Goal: Information Seeking & Learning: Get advice/opinions

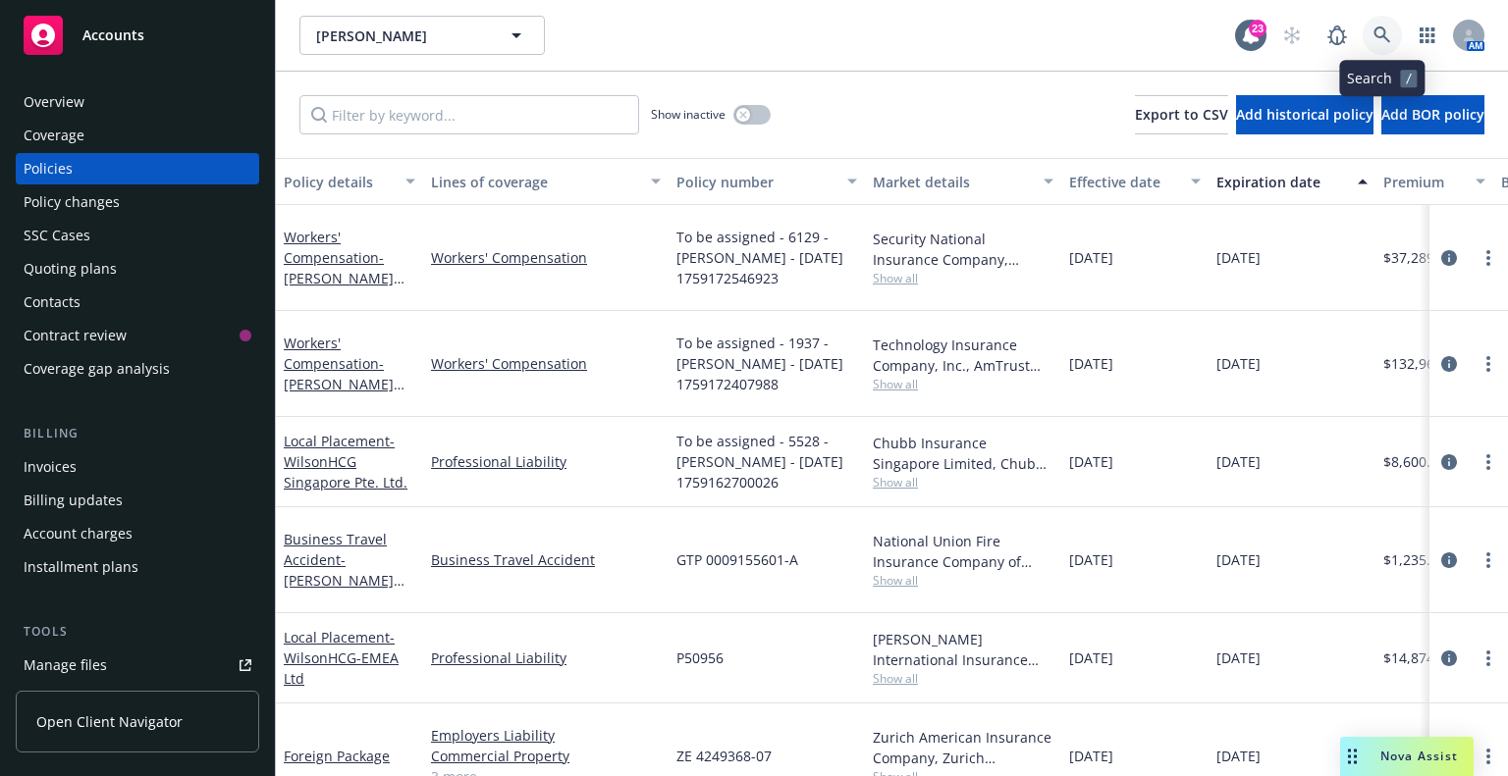
click at [1391, 27] on link at bounding box center [1381, 35] width 39 height 39
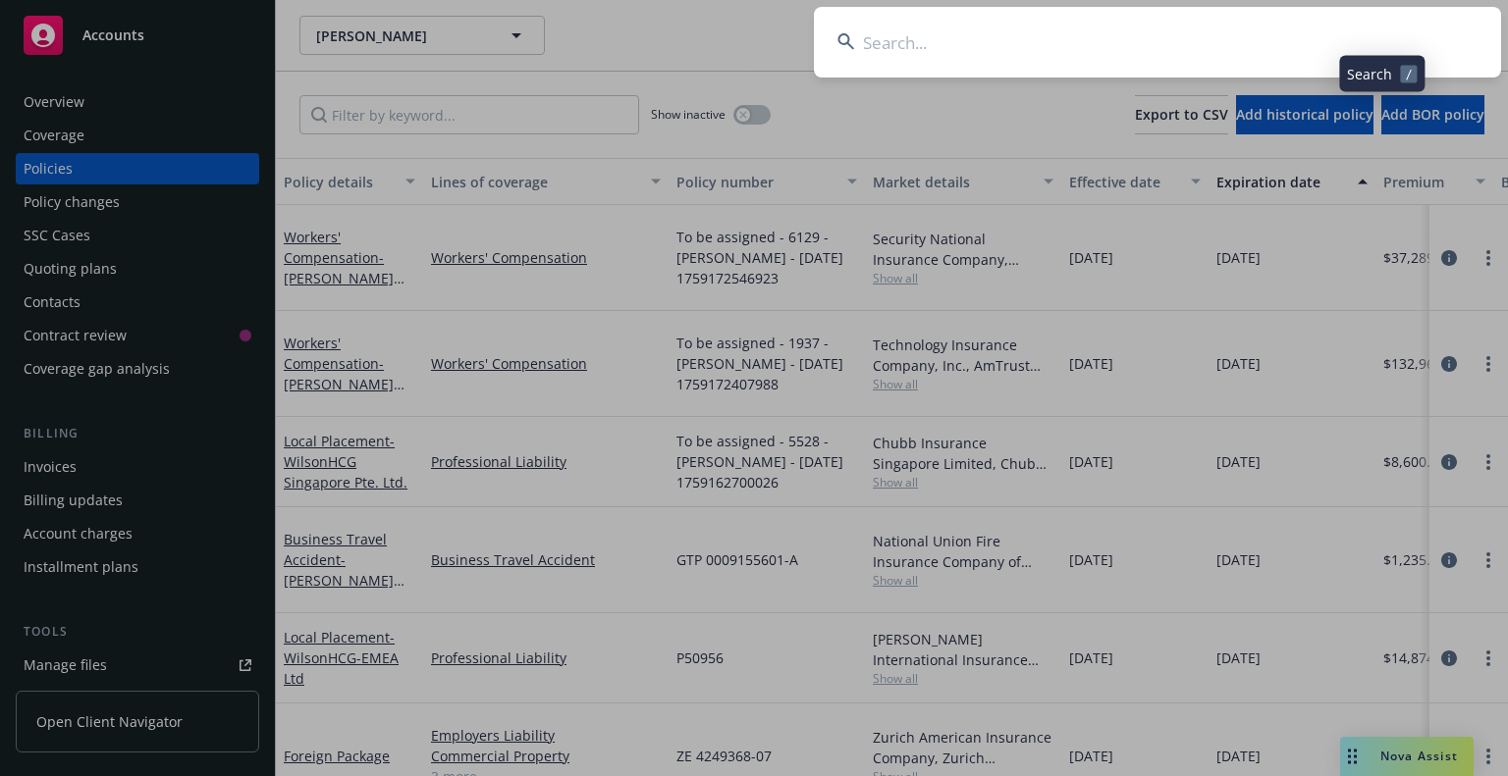
click at [1365, 35] on input at bounding box center [1157, 42] width 687 height 71
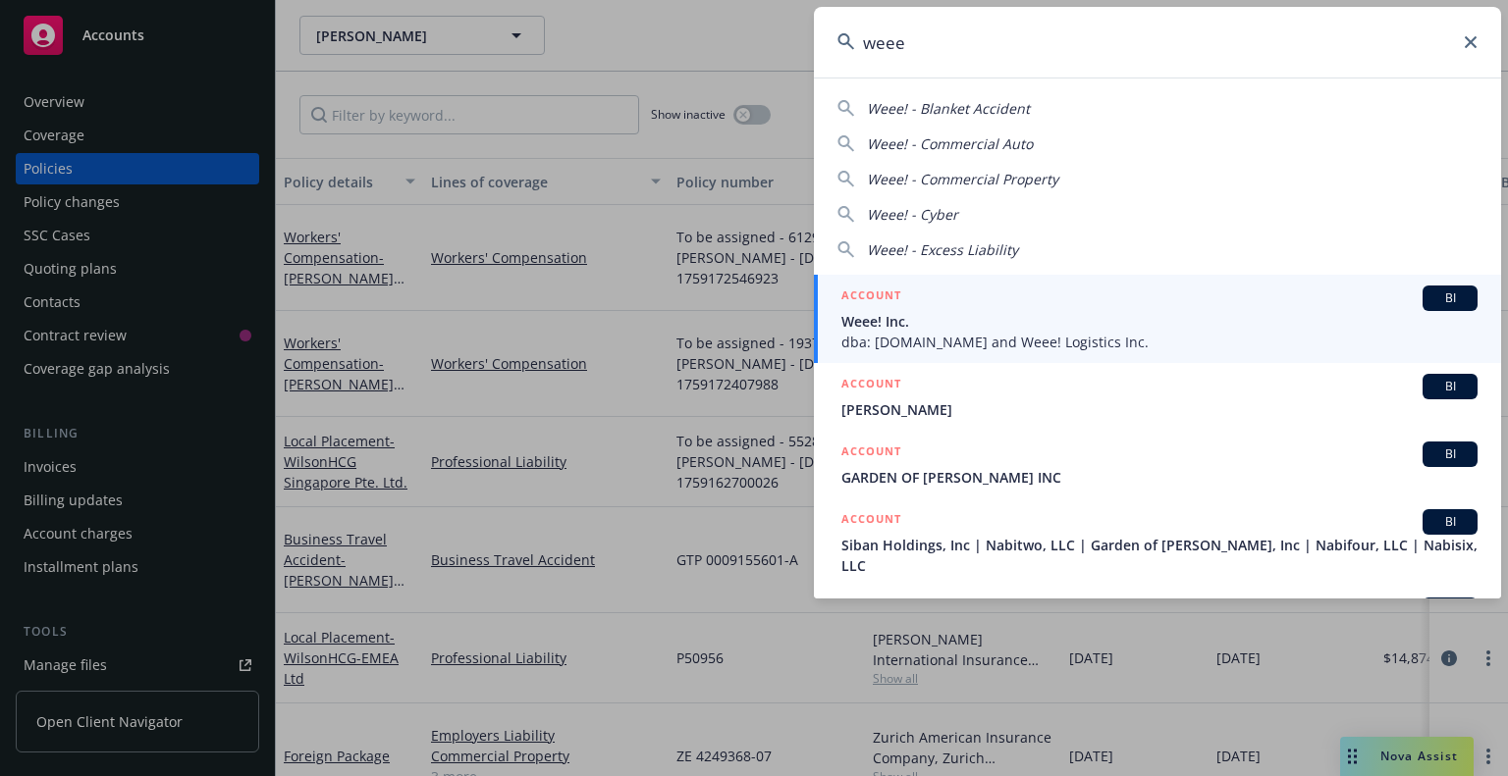
type input "weee"
click at [958, 307] on div "ACCOUNT BI" at bounding box center [1159, 299] width 636 height 26
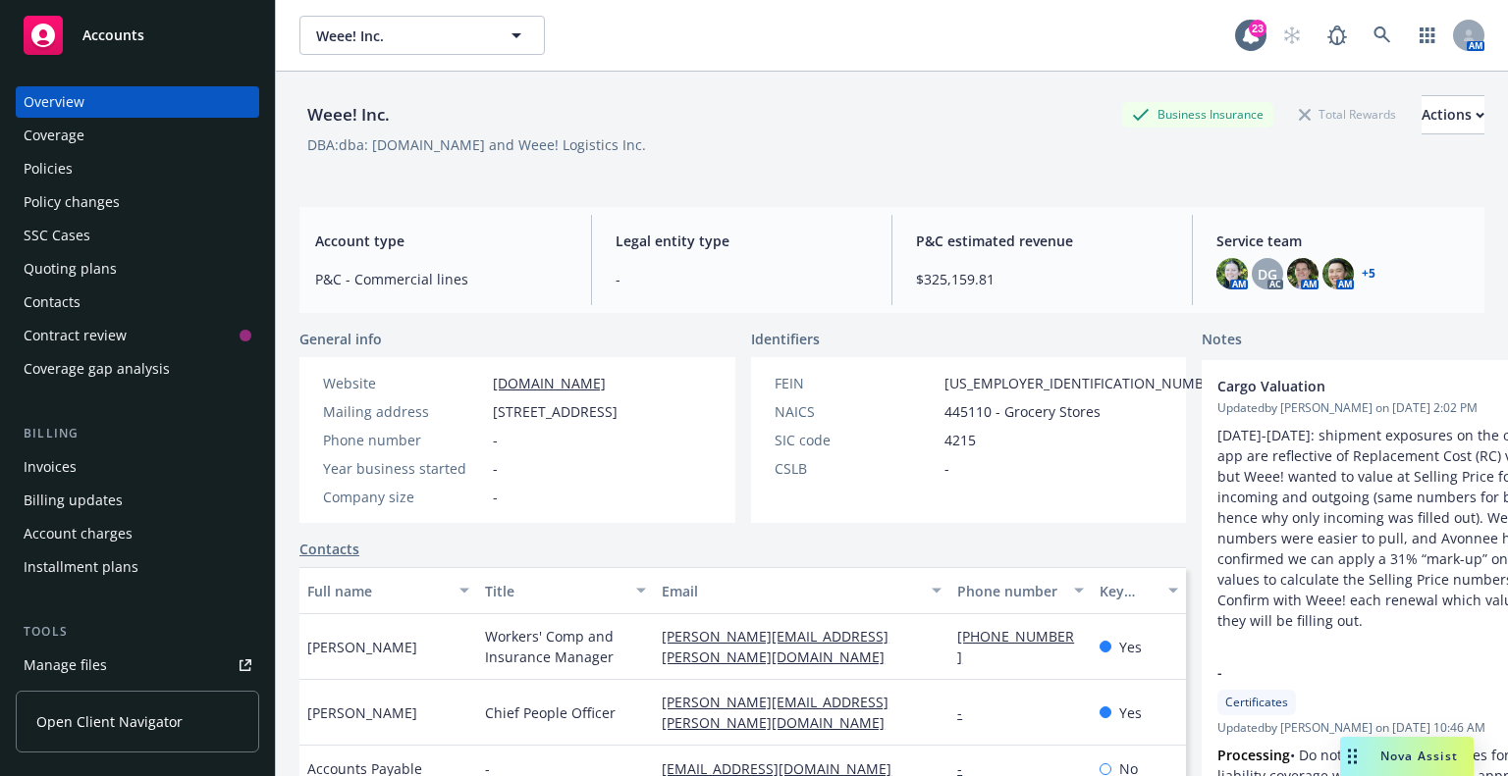
click at [13, 170] on div "Overview Coverage Policies Policy changes SSC Cases Quoting plans Contacts Cont…" at bounding box center [137, 420] width 275 height 714
click at [29, 160] on div "Policies" at bounding box center [48, 168] width 49 height 31
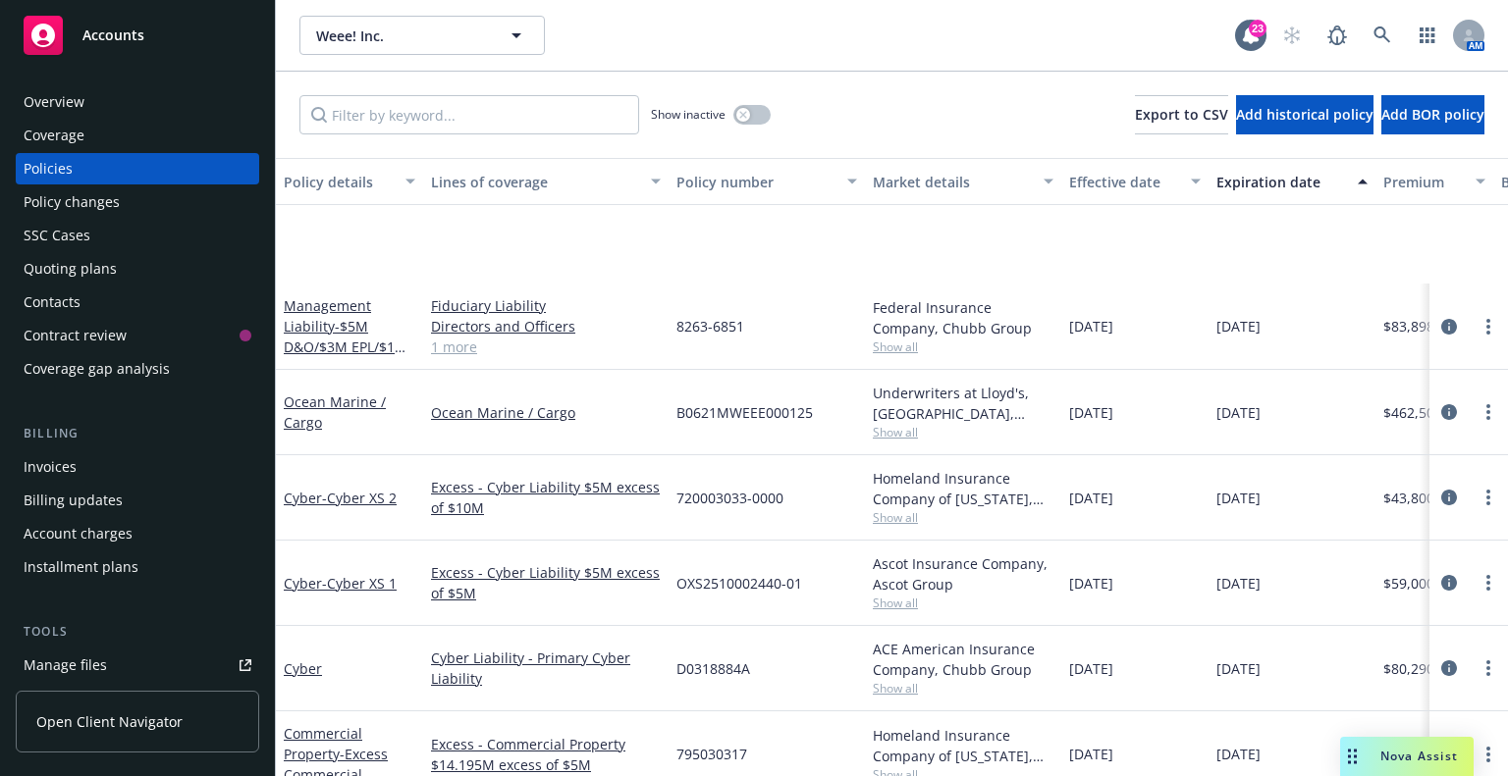
scroll to position [294, 0]
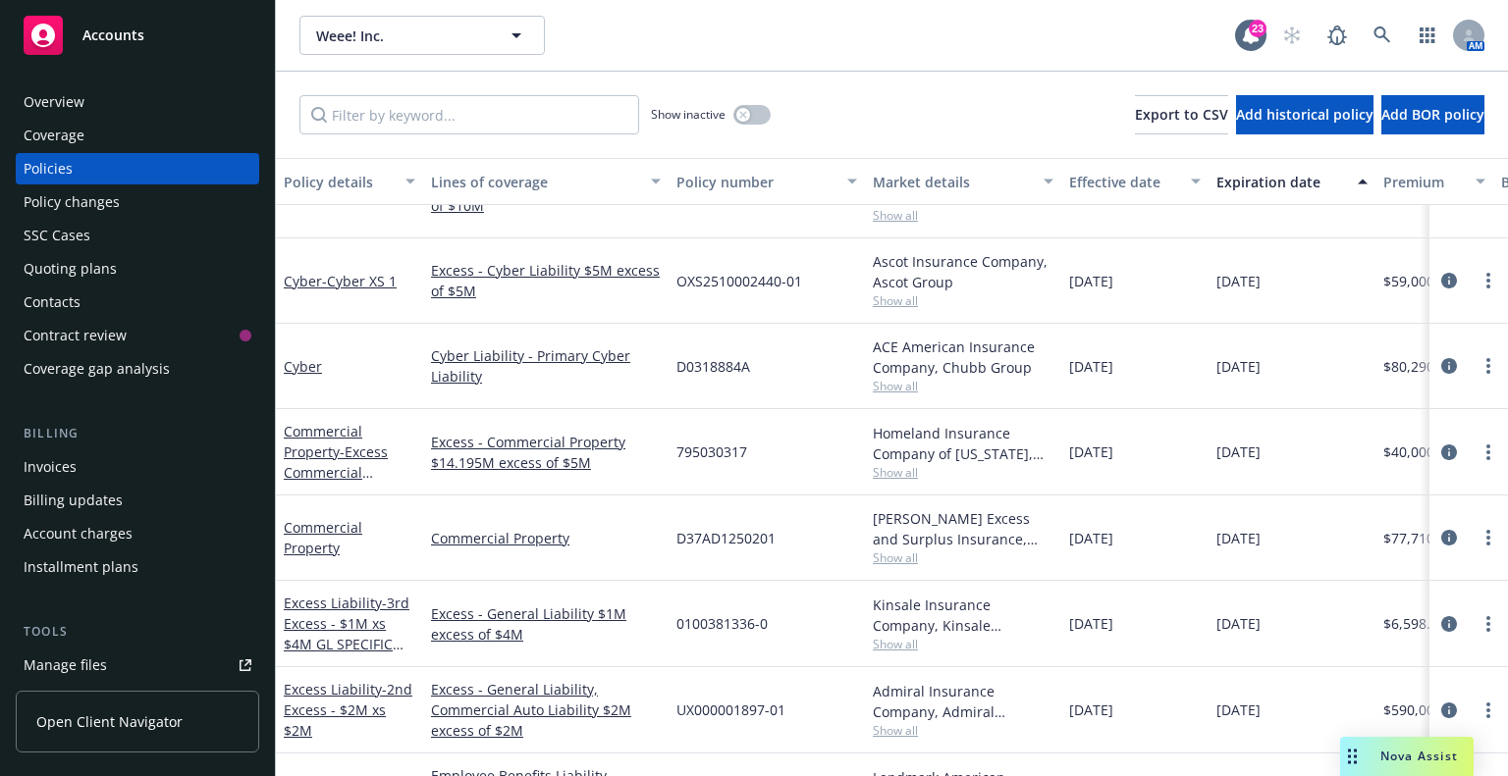
click at [61, 463] on div "Invoices" at bounding box center [50, 467] width 53 height 31
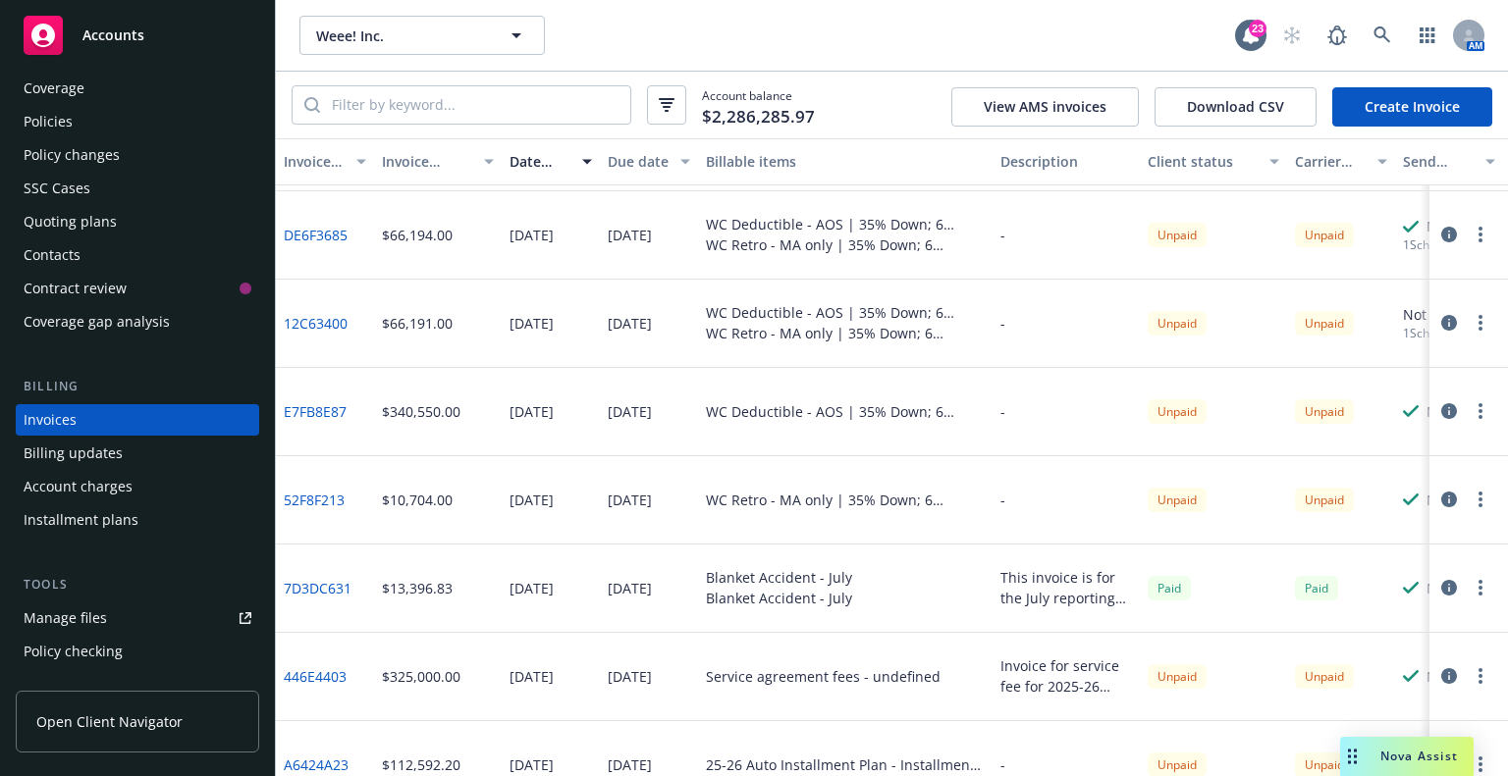
scroll to position [491, 0]
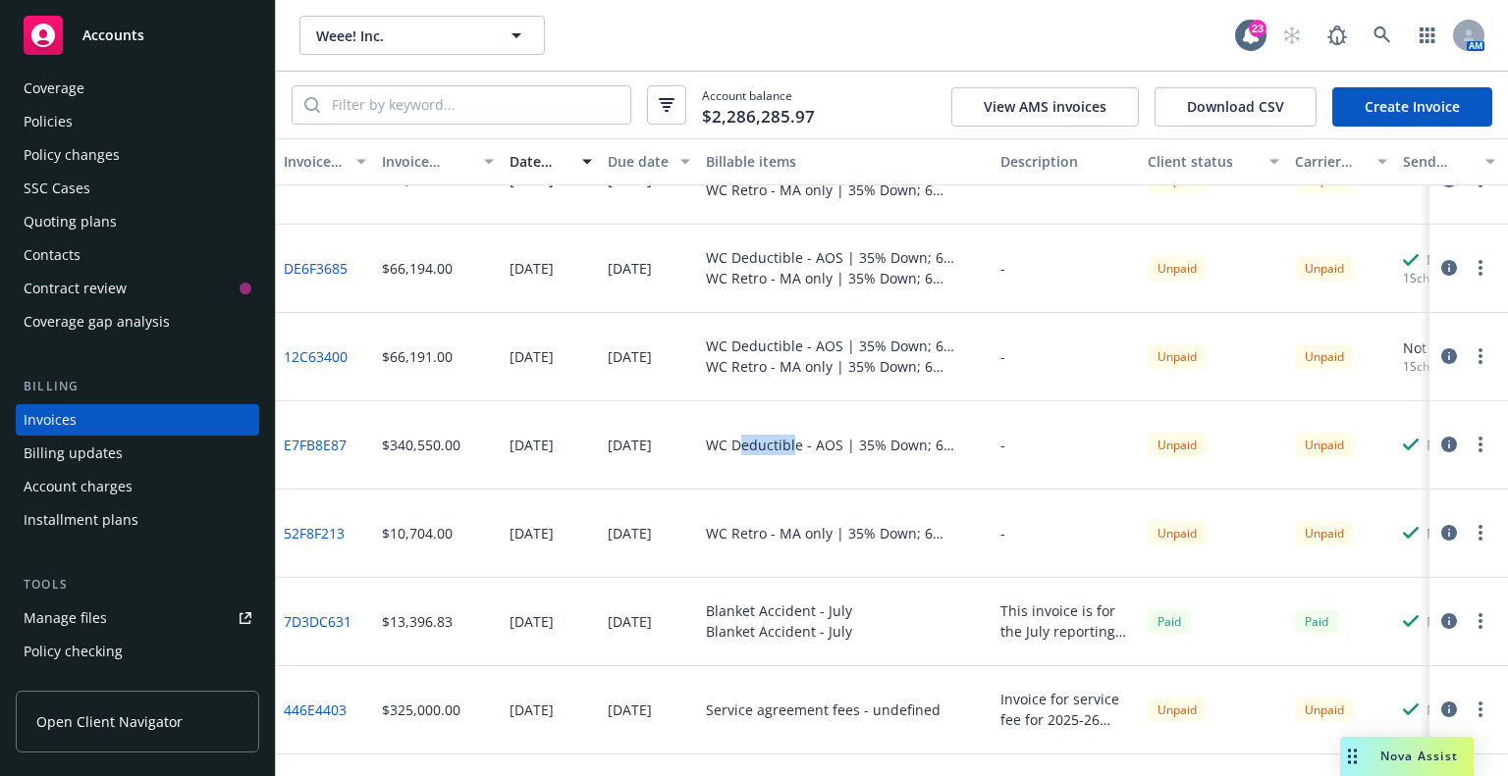
drag, startPoint x: 737, startPoint y: 447, endPoint x: 794, endPoint y: 443, distance: 57.1
click at [794, 443] on div "WC Deductible - AOS | 35% Down; 6 Installments - Down payment" at bounding box center [845, 445] width 279 height 21
click at [1441, 445] on icon "button" at bounding box center [1449, 445] width 16 height 16
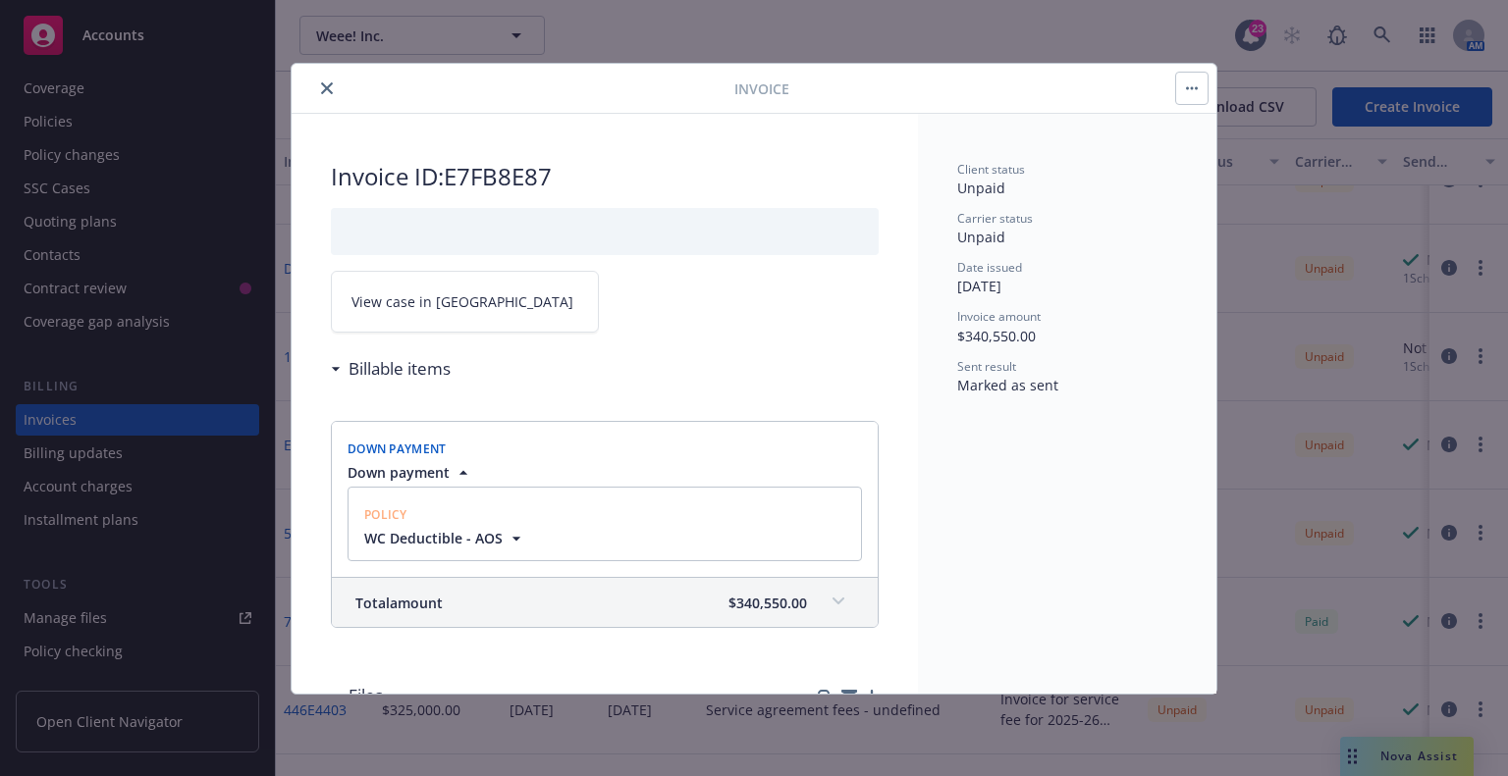
click at [330, 92] on icon "close" at bounding box center [327, 88] width 12 height 12
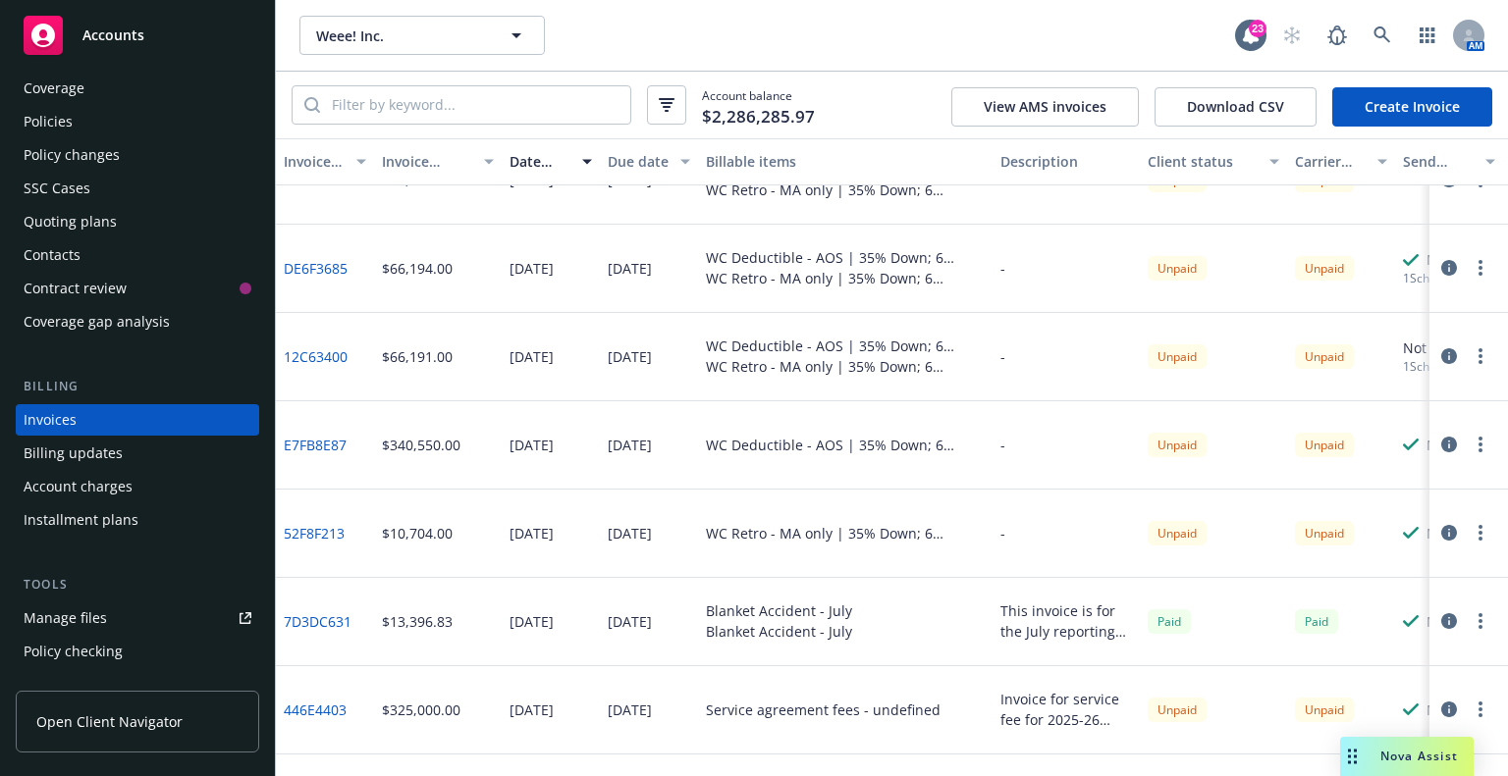
click at [1437, 453] on button "button" at bounding box center [1449, 445] width 24 height 24
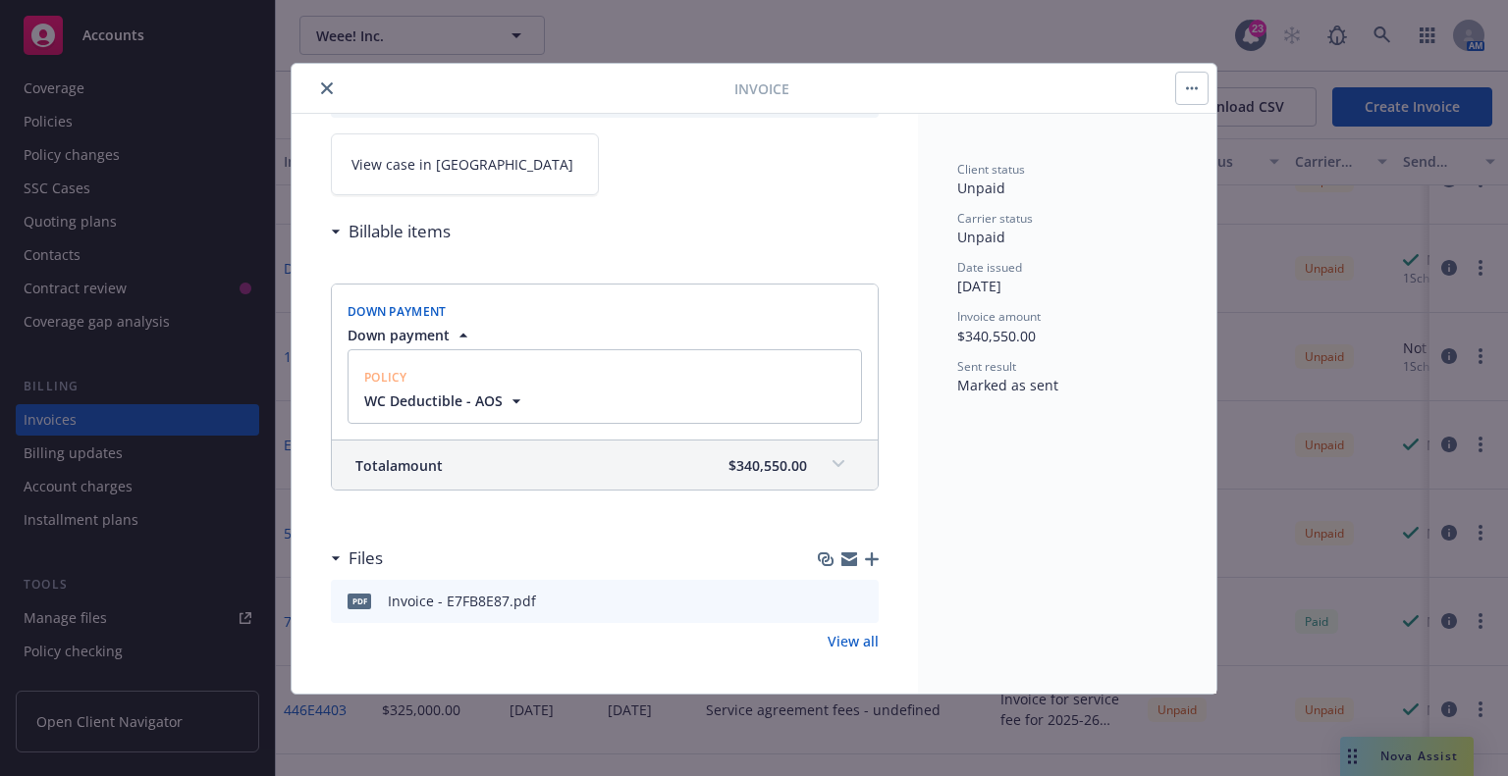
scroll to position [140, 0]
click at [851, 594] on icon "preview file" at bounding box center [860, 598] width 18 height 14
click at [322, 84] on icon "close" at bounding box center [327, 88] width 12 height 12
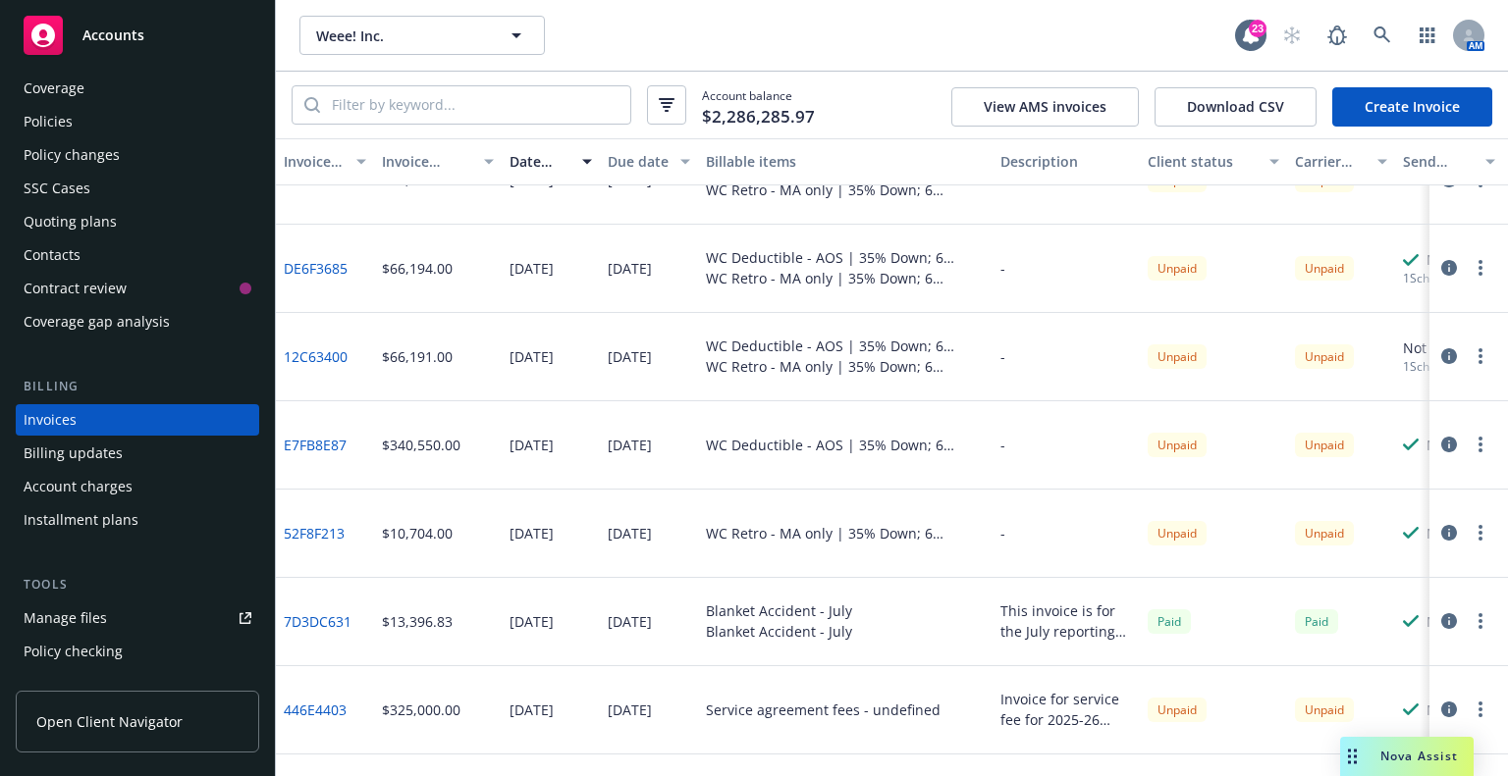
click at [1441, 443] on icon "button" at bounding box center [1449, 445] width 16 height 16
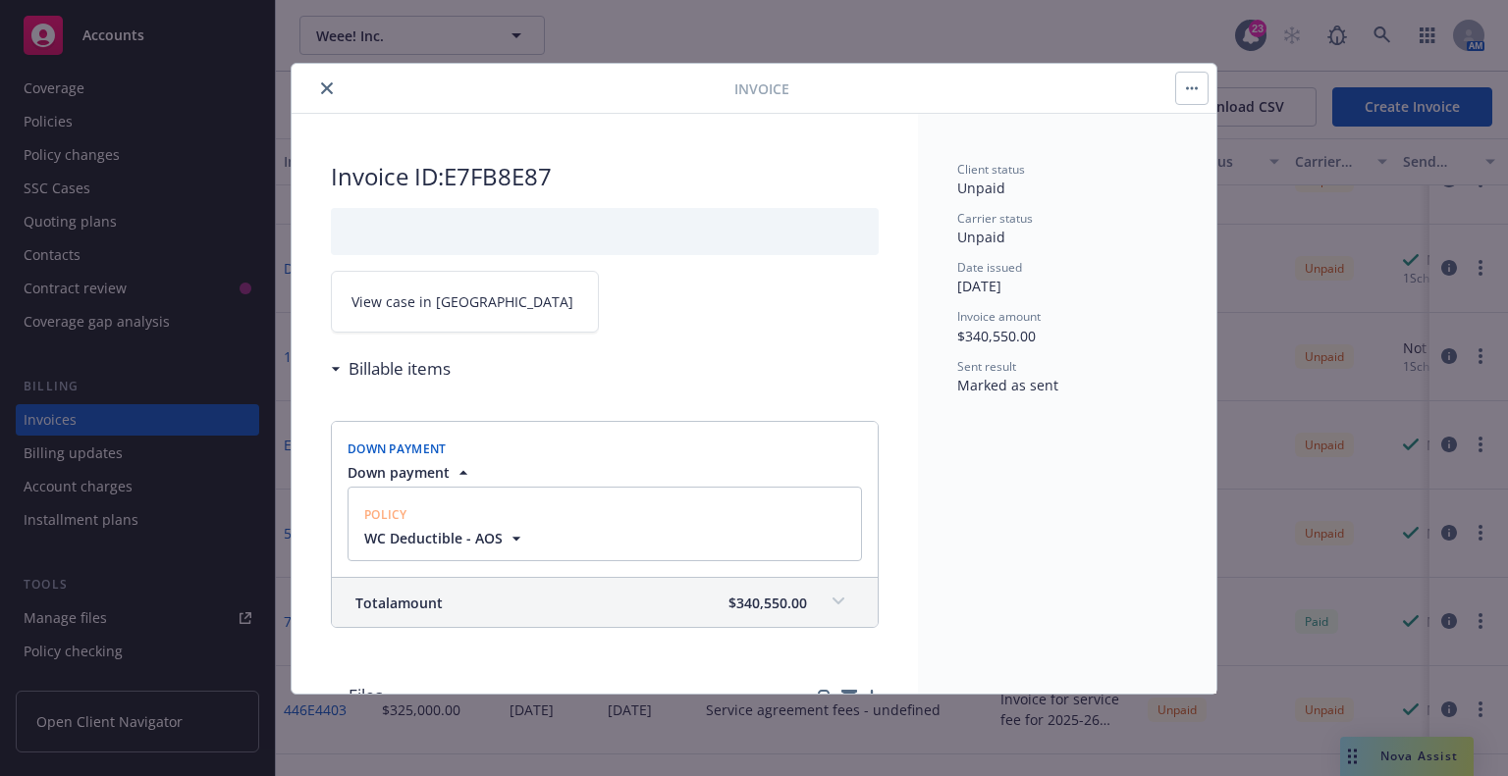
click at [329, 89] on icon "close" at bounding box center [327, 88] width 12 height 12
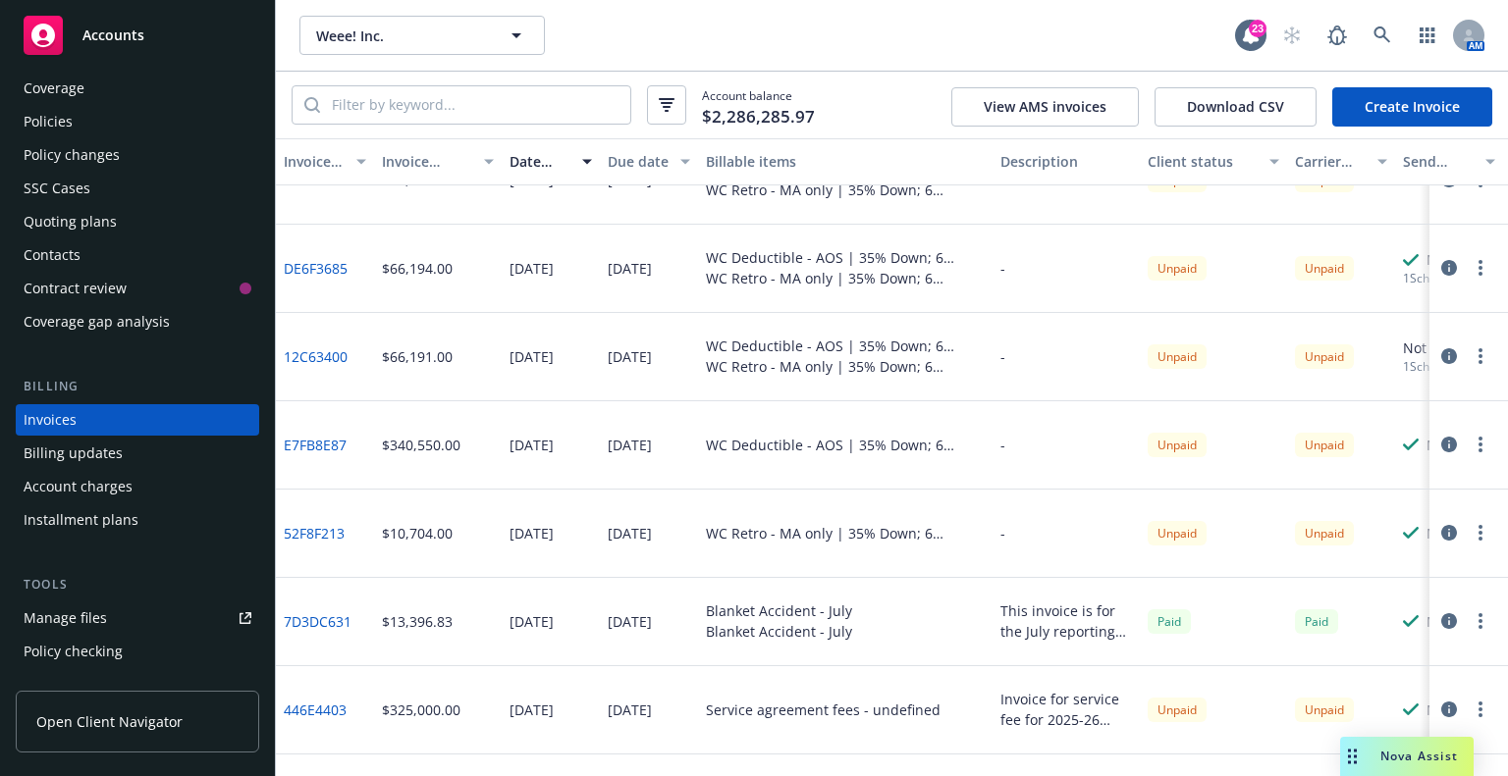
click at [106, 117] on div "Policies" at bounding box center [138, 121] width 228 height 31
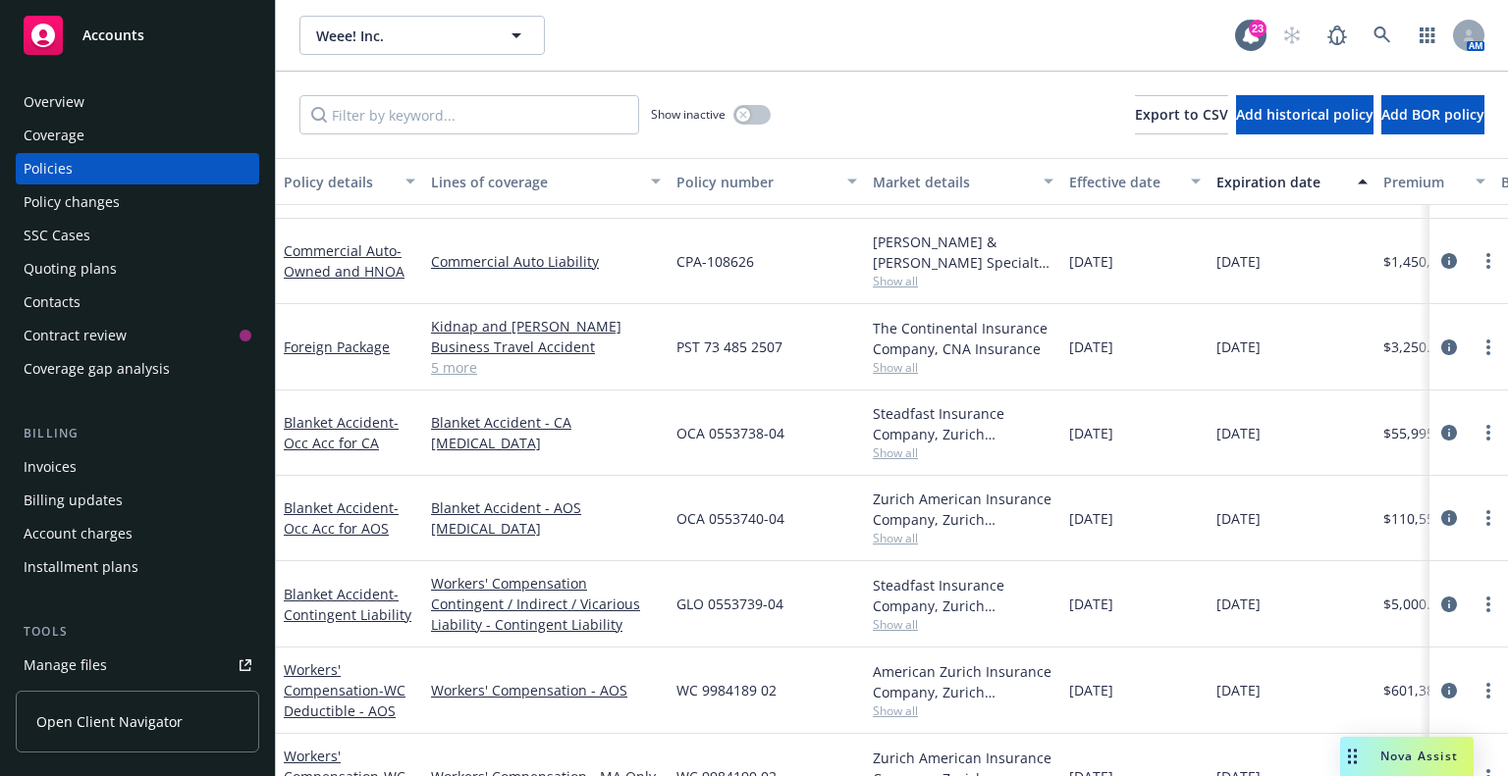
scroll to position [993, 0]
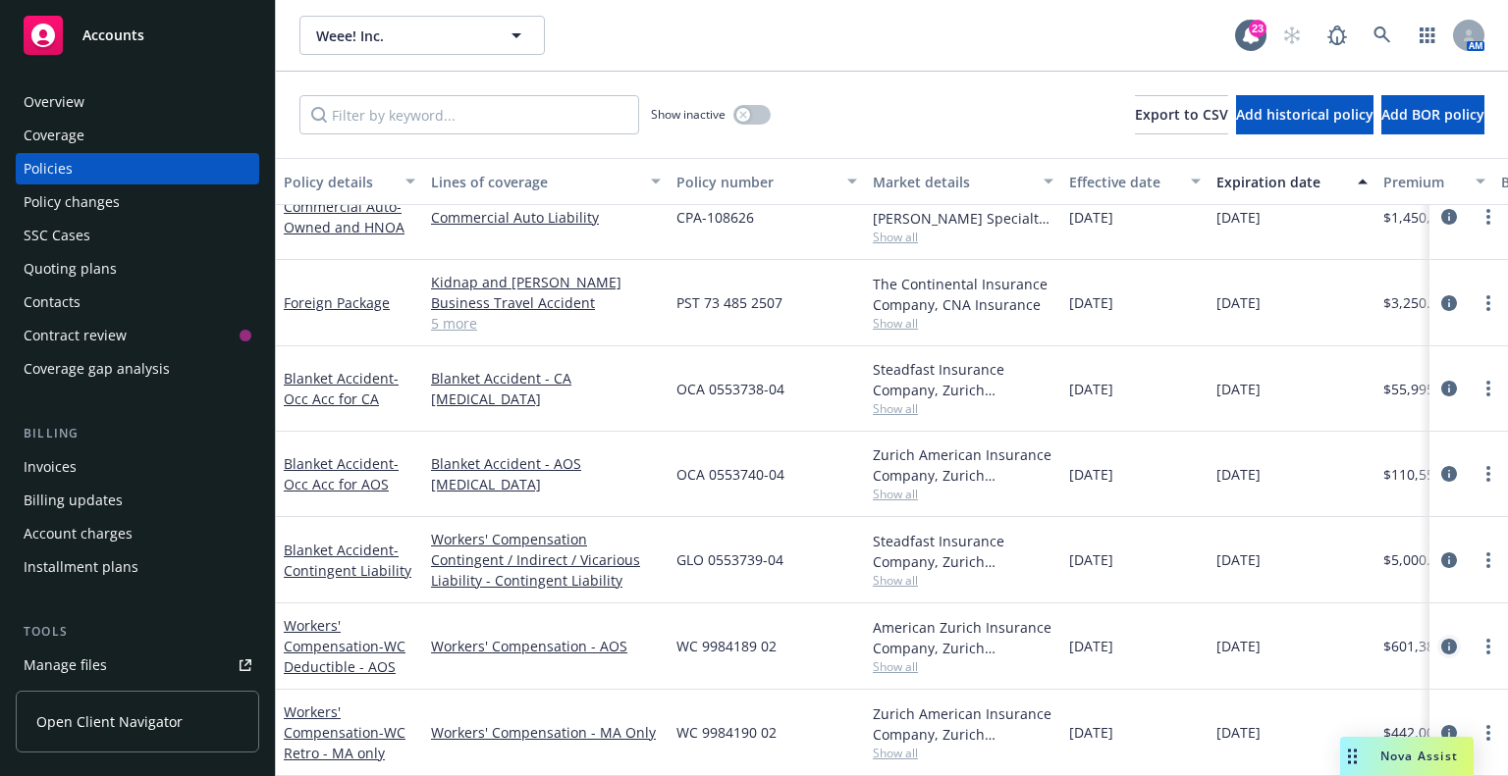
click at [1437, 635] on link "circleInformation" at bounding box center [1449, 647] width 24 height 24
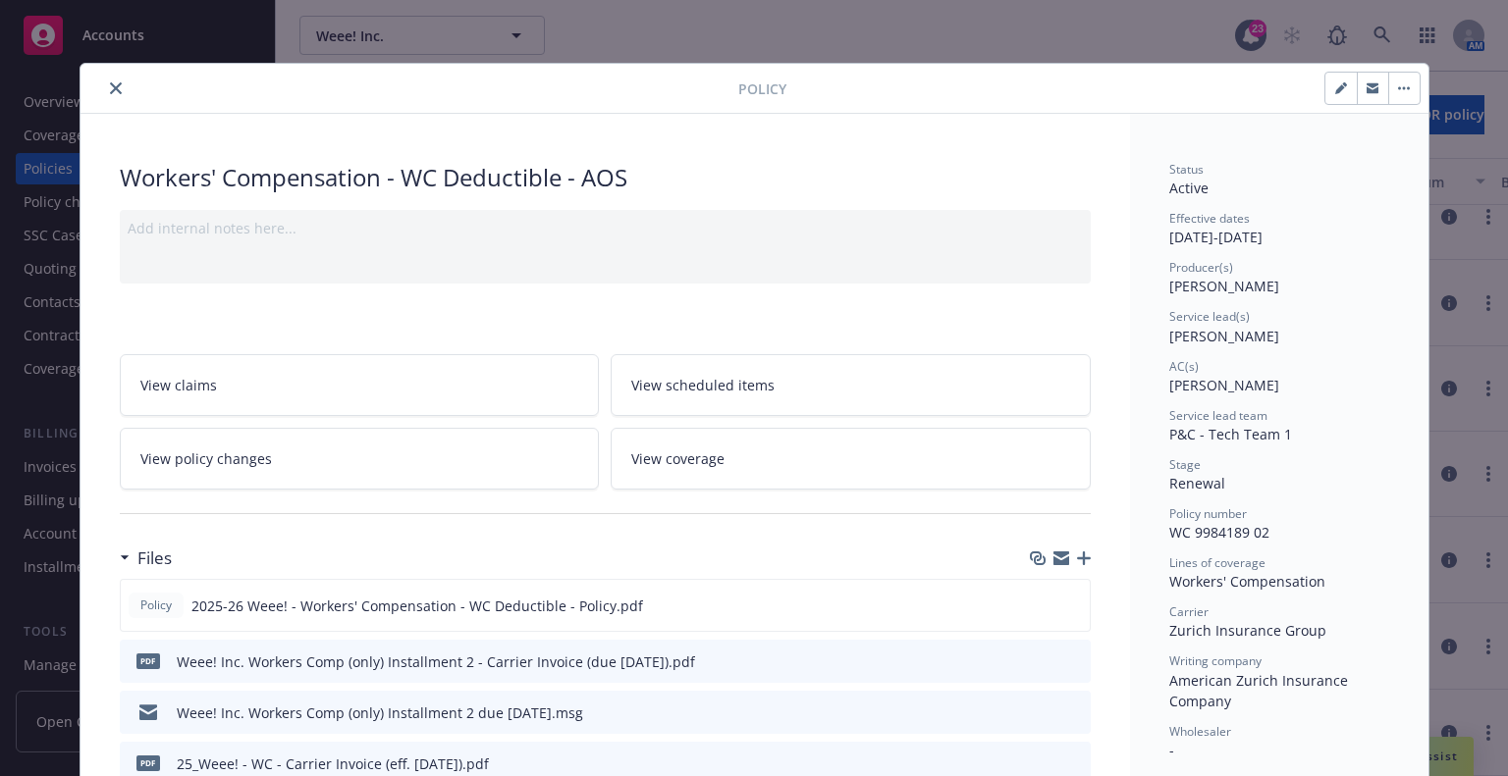
click at [114, 82] on button "close" at bounding box center [116, 89] width 24 height 24
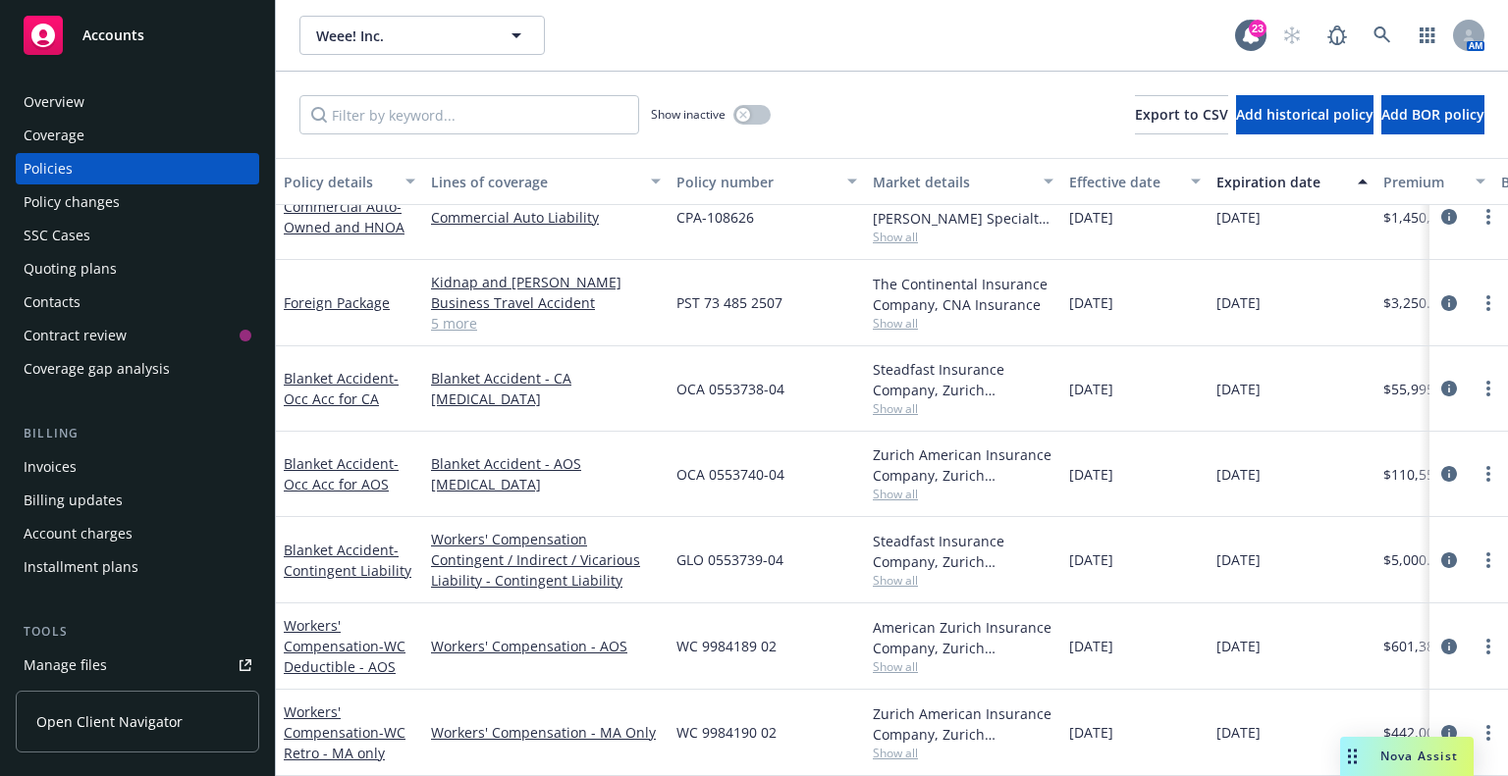
click at [1406, 761] on span "Nova Assist" at bounding box center [1419, 756] width 78 height 17
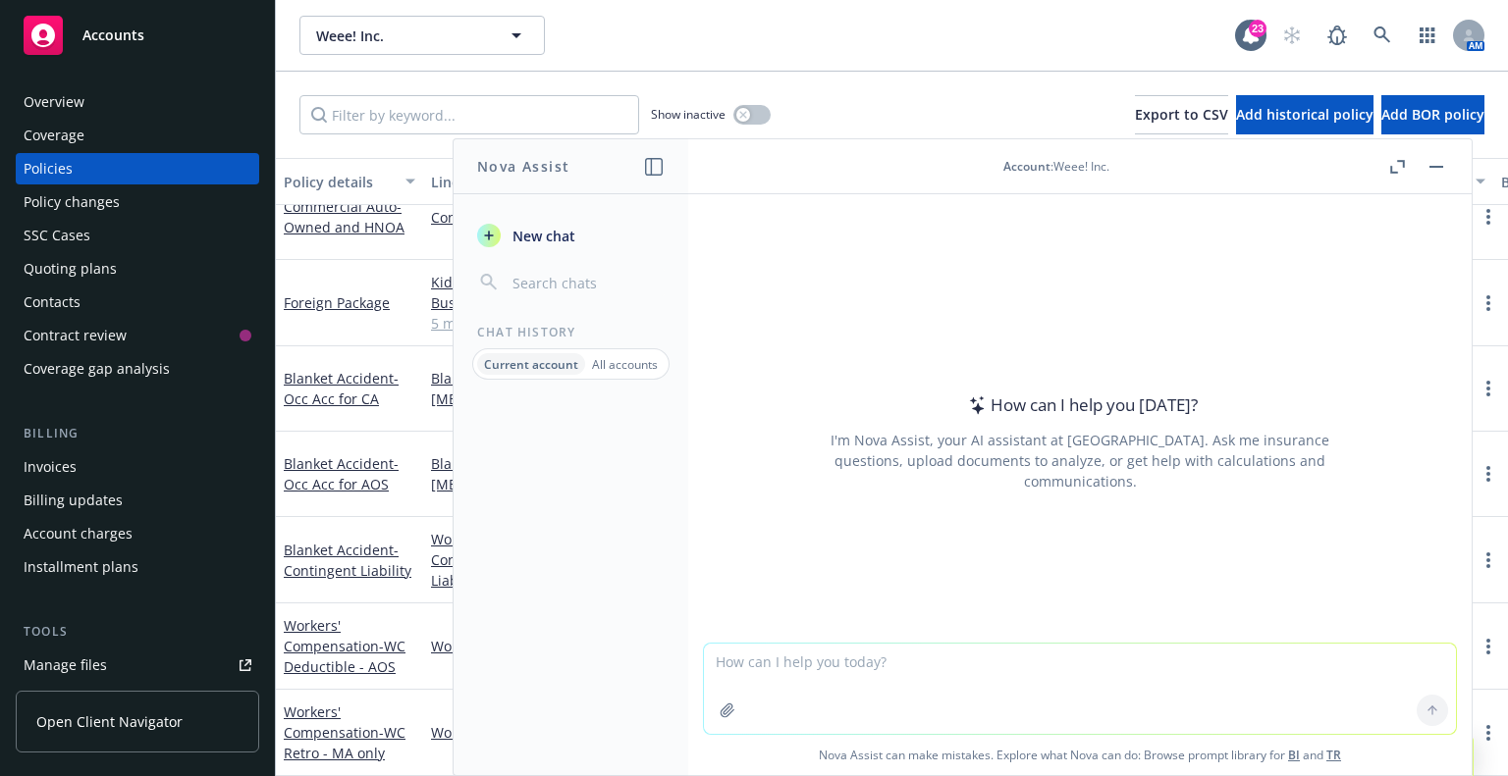
click at [1039, 672] on textarea at bounding box center [1080, 689] width 752 height 90
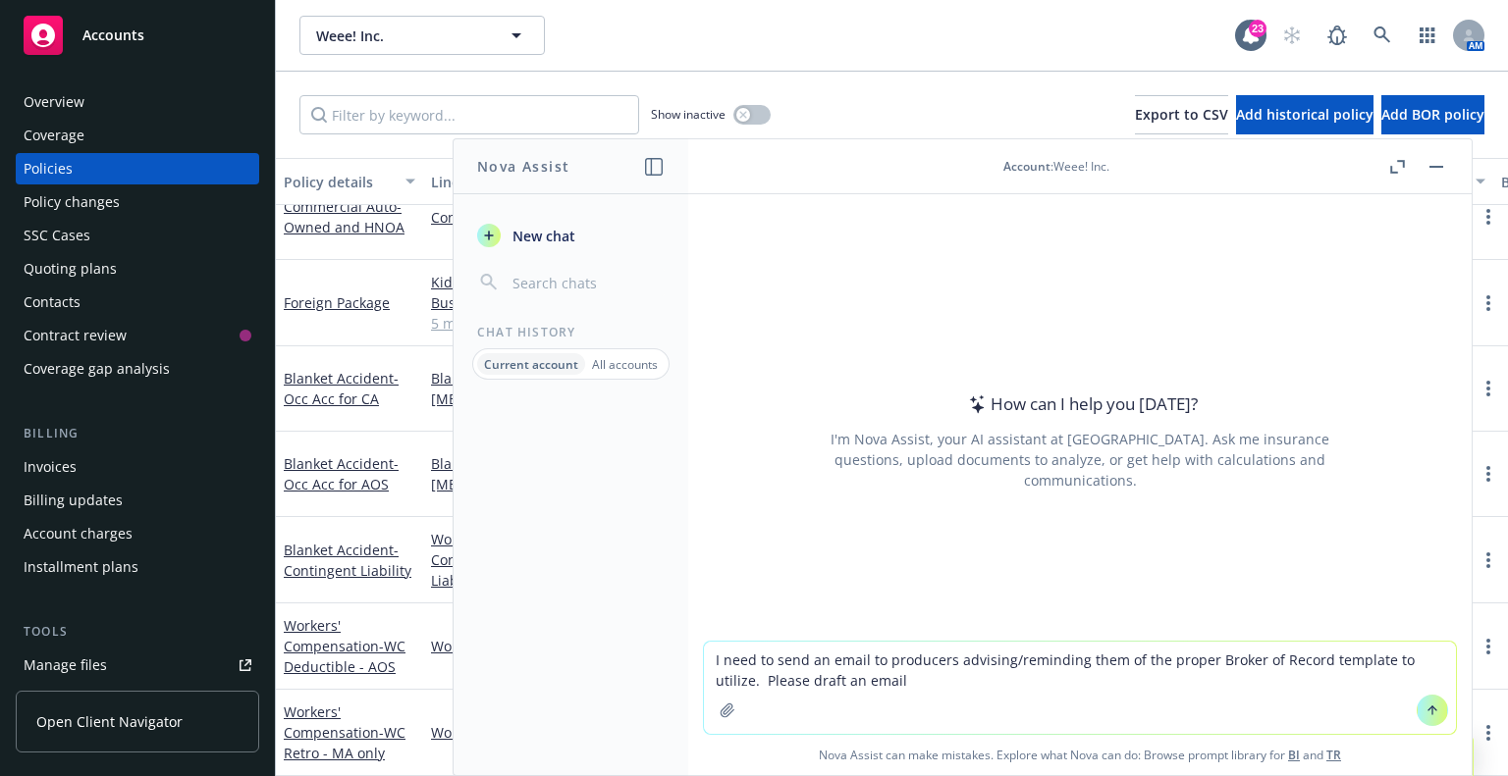
type textarea "I need to send an email to producers advising/reminding them of the proper Brok…"
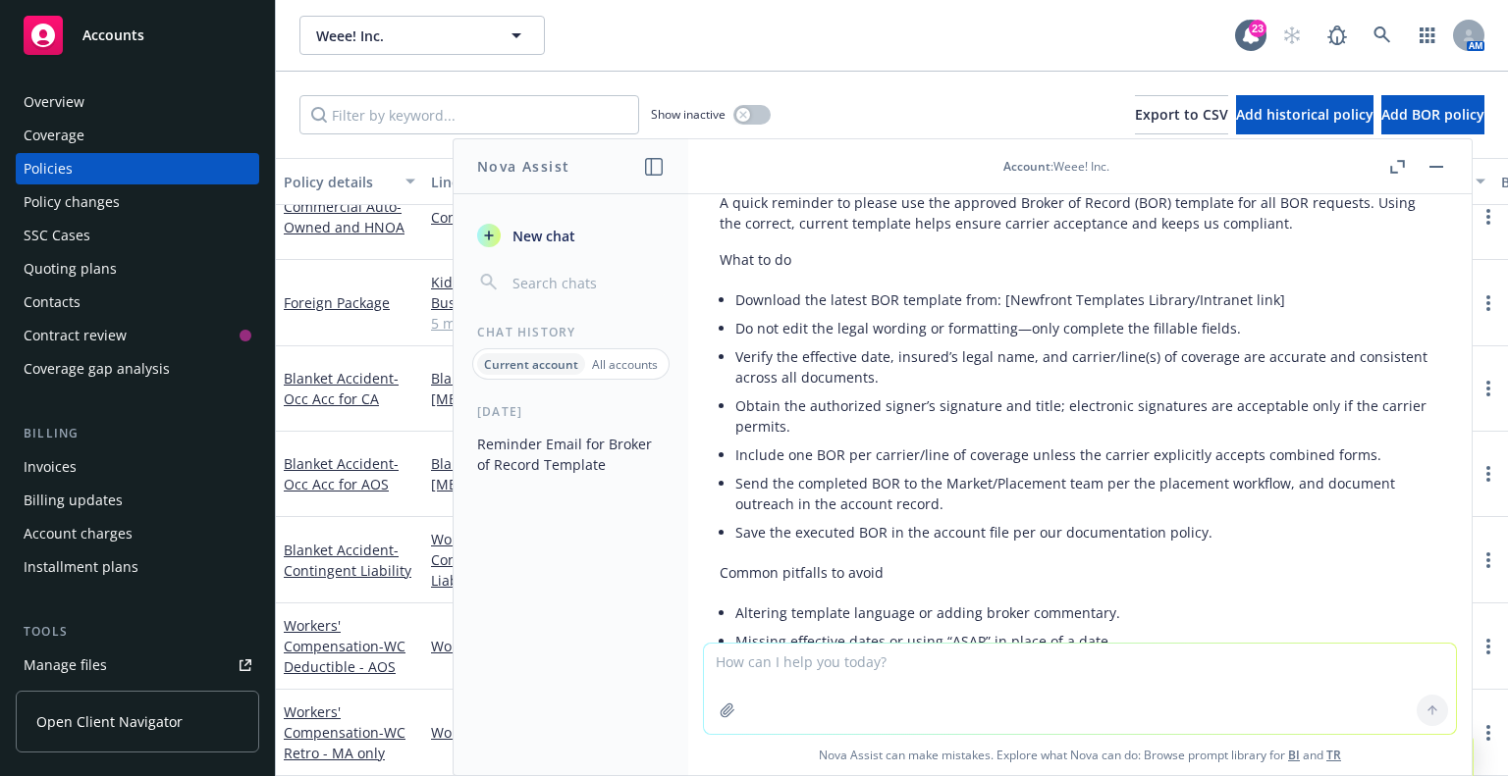
scroll to position [144, 0]
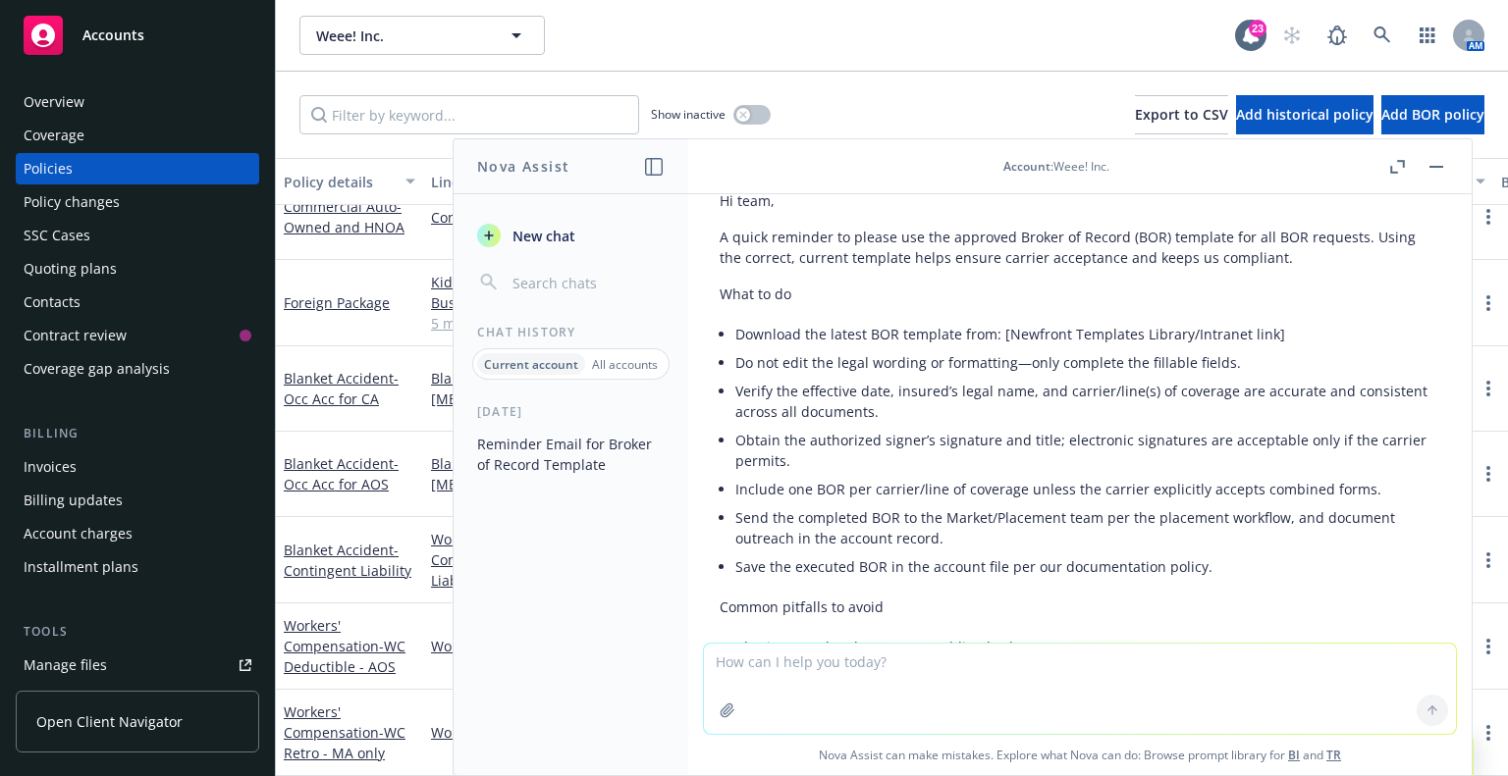
click at [997, 653] on textarea at bounding box center [1080, 689] width 752 height 90
type textarea "How do i create a form letter and lock down fields so people cant edit?"
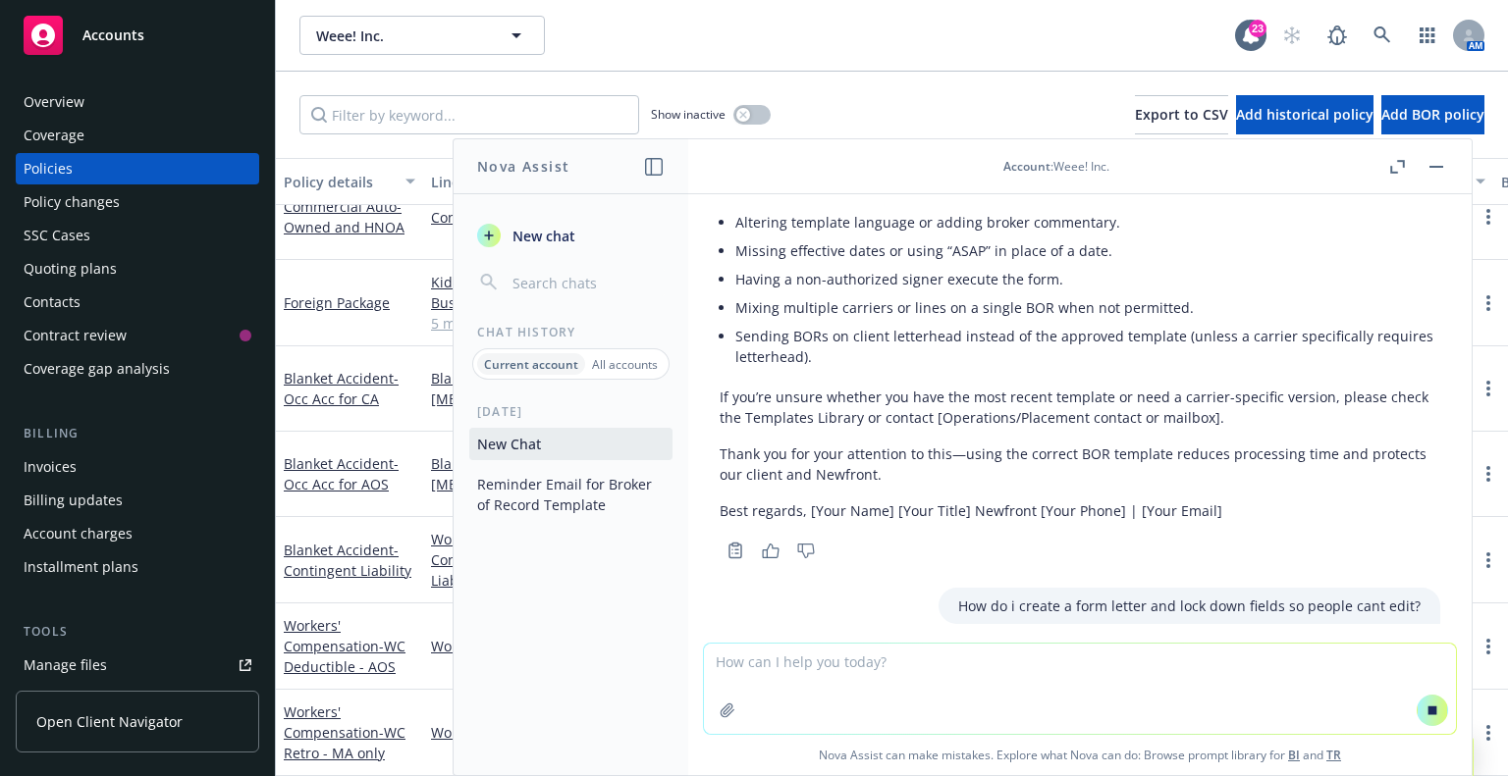
scroll to position [616, 0]
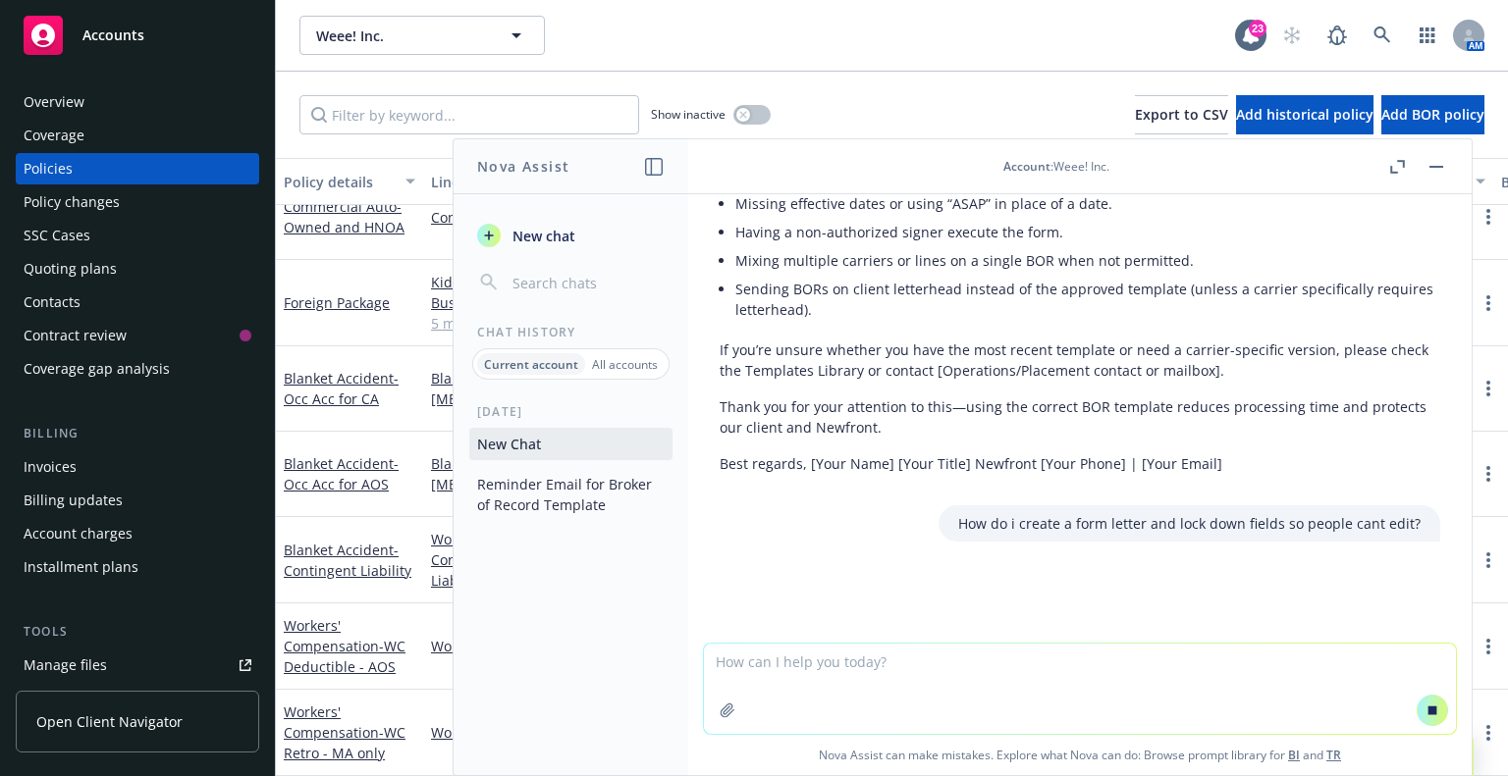
click at [1038, 674] on textarea at bounding box center [1080, 689] width 752 height 90
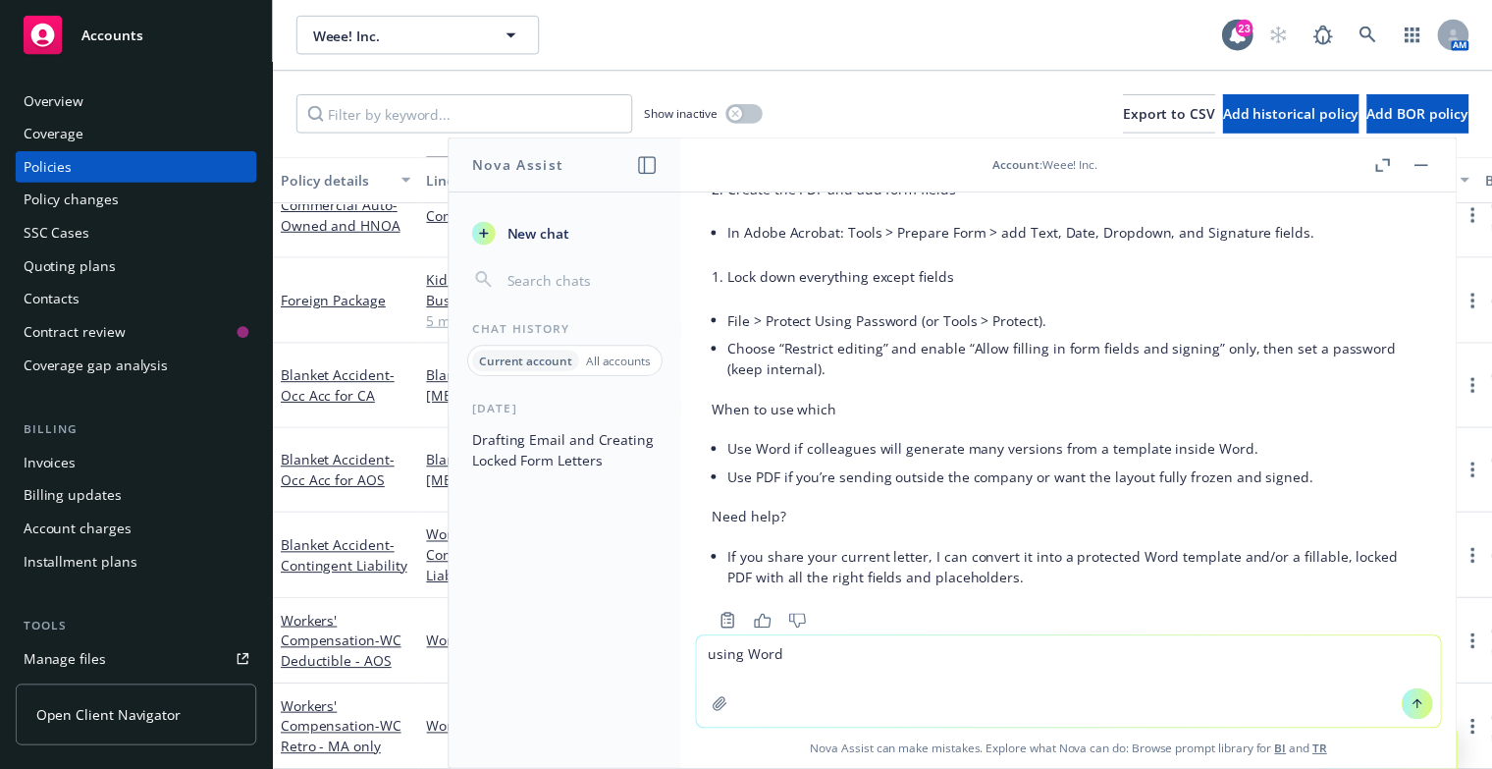
scroll to position [1858, 0]
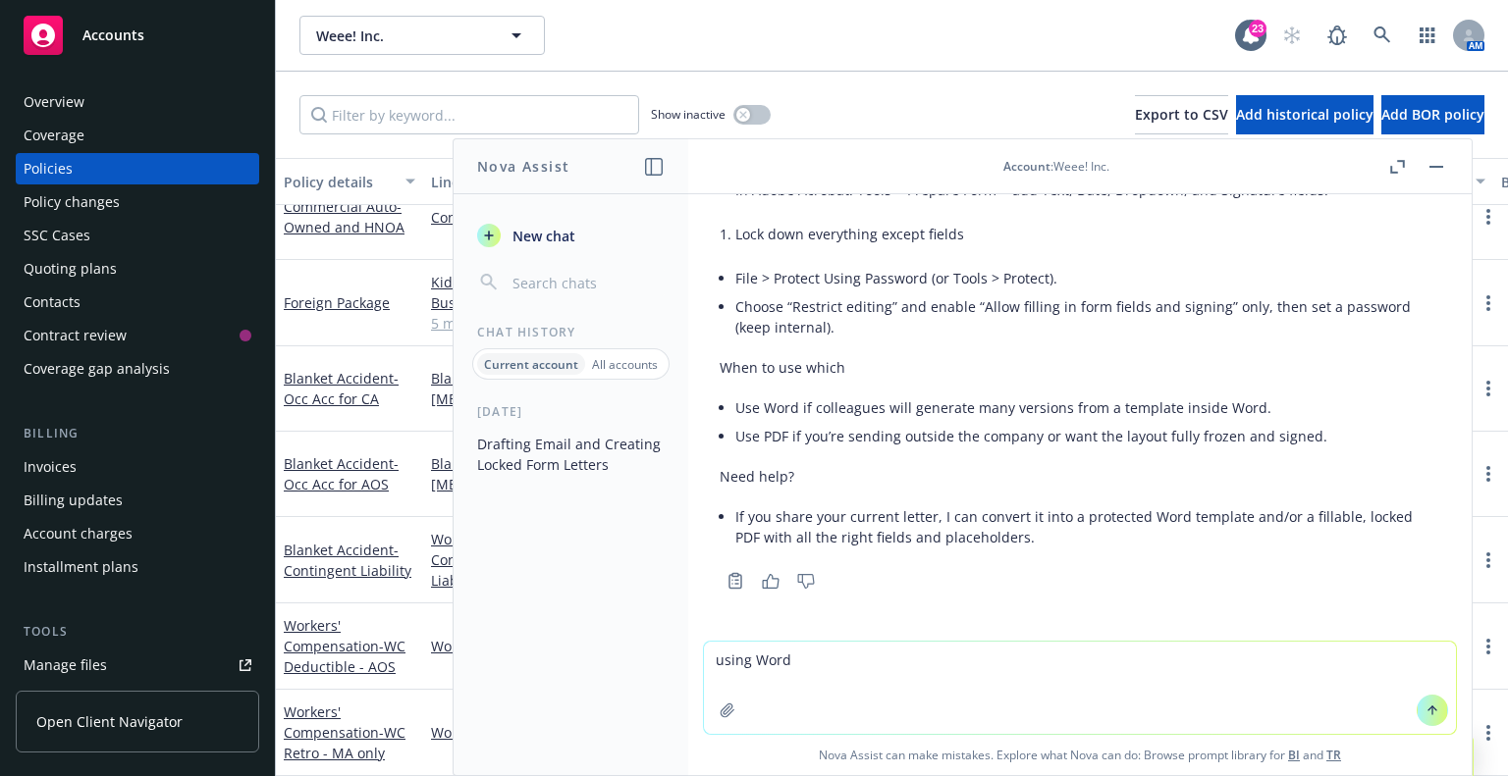
click at [969, 691] on textarea "using Word" at bounding box center [1080, 688] width 752 height 92
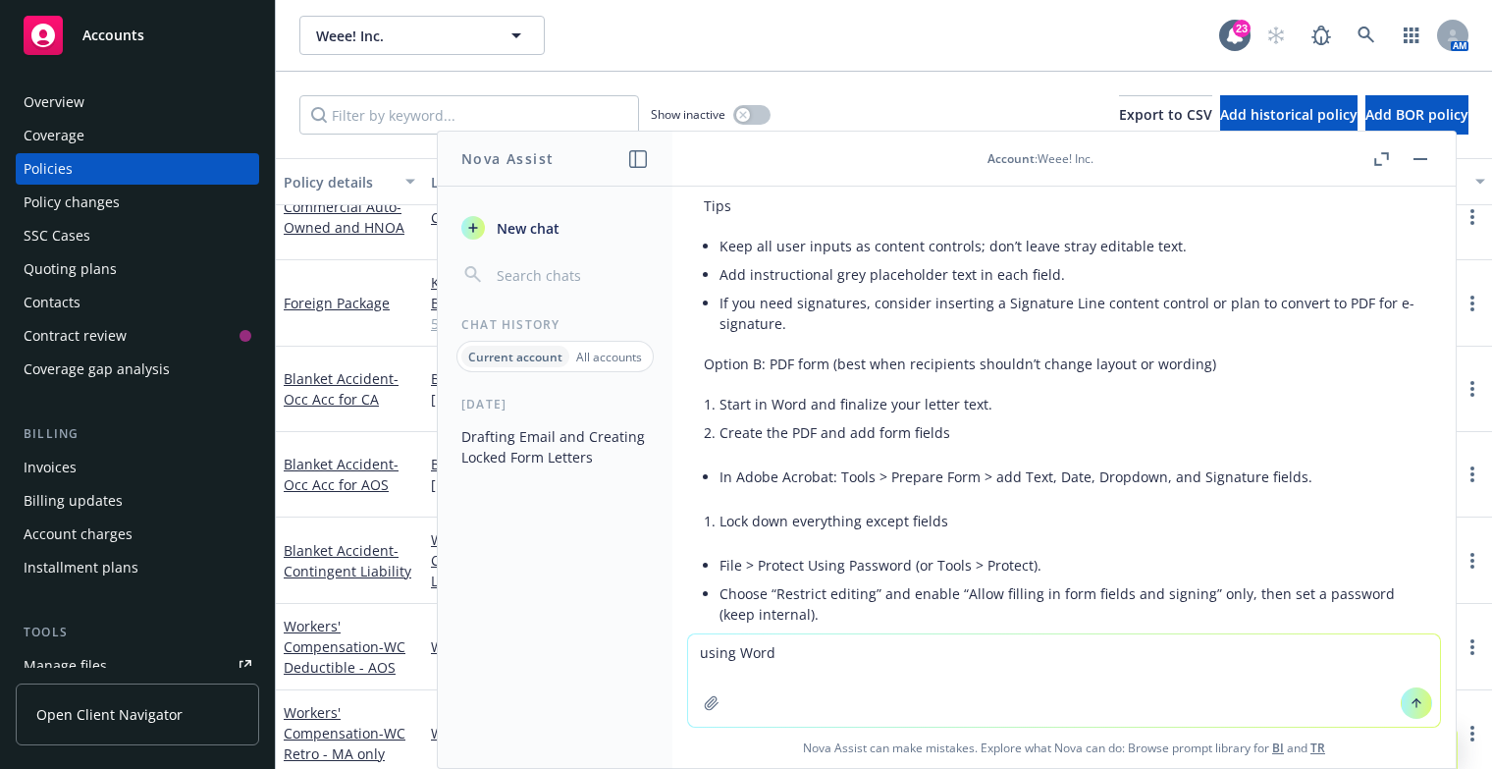
scroll to position [1564, 0]
drag, startPoint x: 953, startPoint y: 649, endPoint x: 528, endPoint y: 633, distance: 425.3
click at [671, 633] on div "Nova Assist New chat Chat History Current account All accounts [DATE] Drafting …" at bounding box center [1063, 450] width 785 height 638
paste textarea "Happy to send a note out and ensure all proper channels get updated with right …"
type textarea "Please refine this: Happy to send a note out and ensure all proper channels get…"
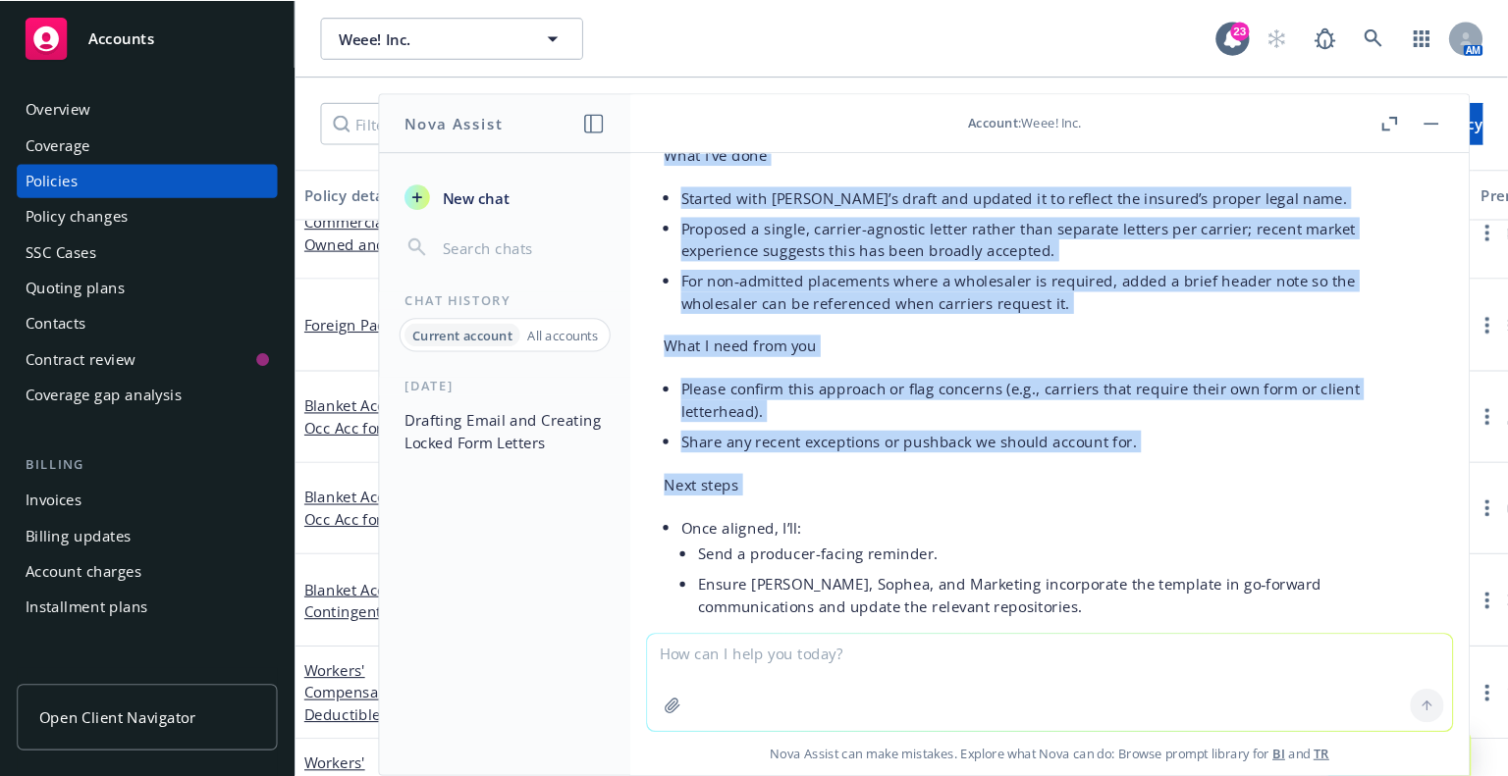
scroll to position [2819, 0]
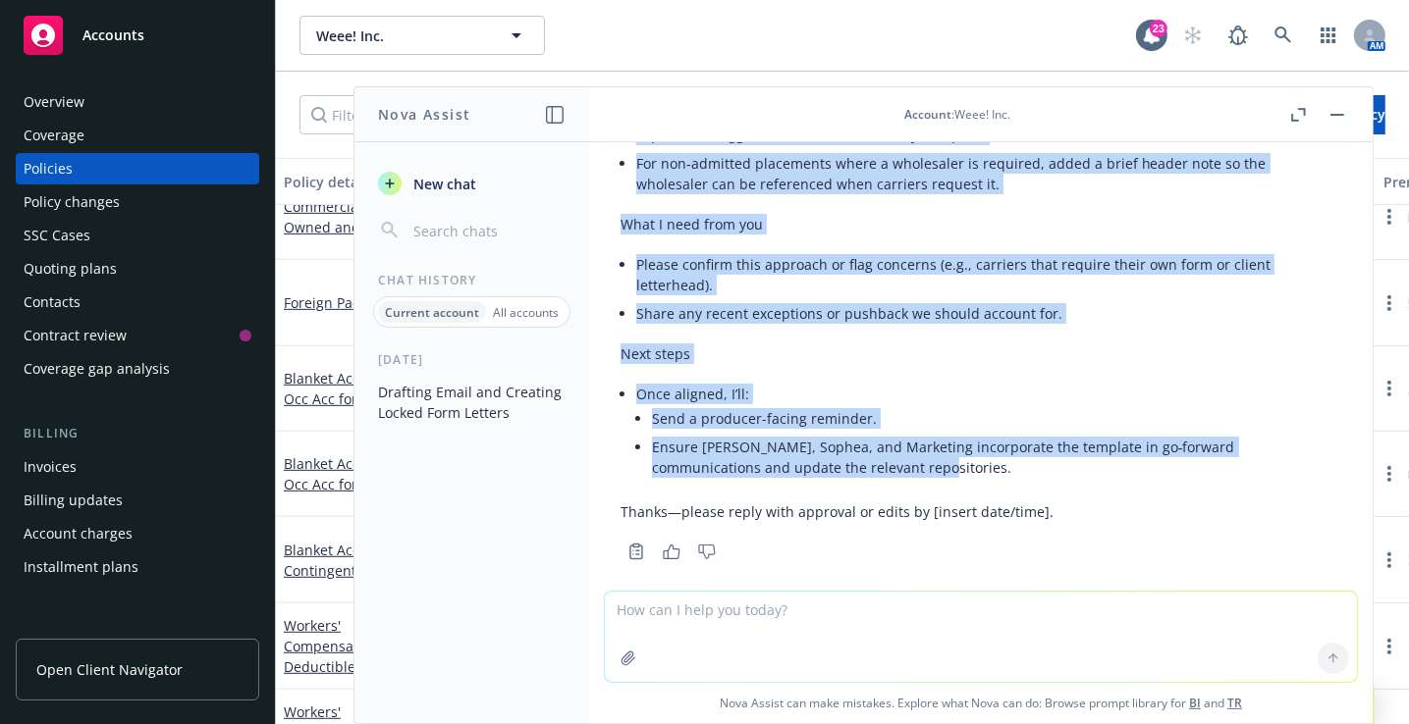
drag, startPoint x: 623, startPoint y: 317, endPoint x: 1021, endPoint y: 447, distance: 418.1
click at [1021, 447] on div "Subject: Alignment needed on standardized BOR template Team, I’m ready to send …" at bounding box center [980, 214] width 720 height 632
copy div "Team, I’m ready to send a note and update all channels with the approved Broker…"
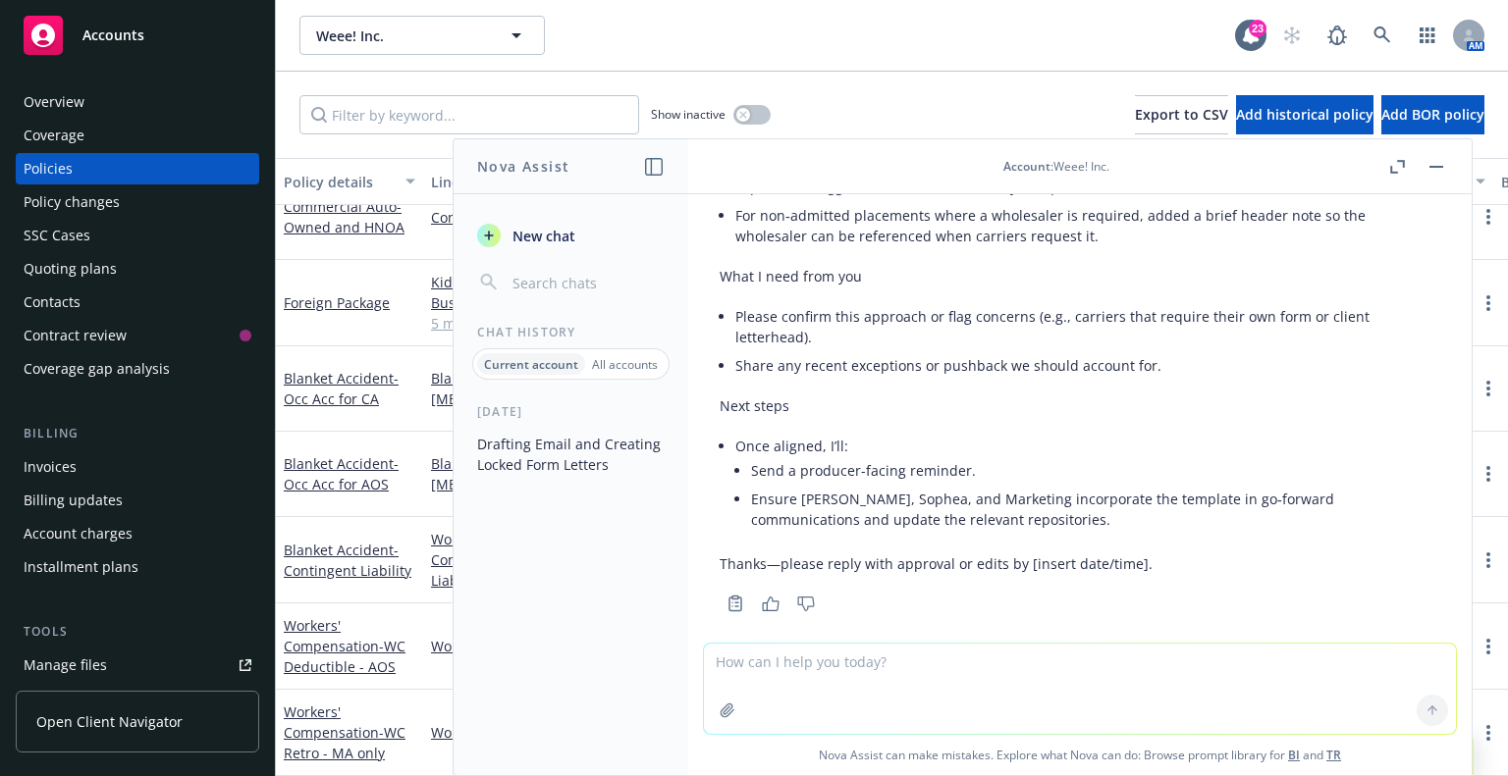
click at [931, 669] on textarea at bounding box center [1080, 689] width 752 height 90
paste textarea "NOTE For policies where wholesaler engagement is required, ensure you denote th…"
type textarea "Refine this: NOTE For policies where wholesaler engagement is required, ensure …"
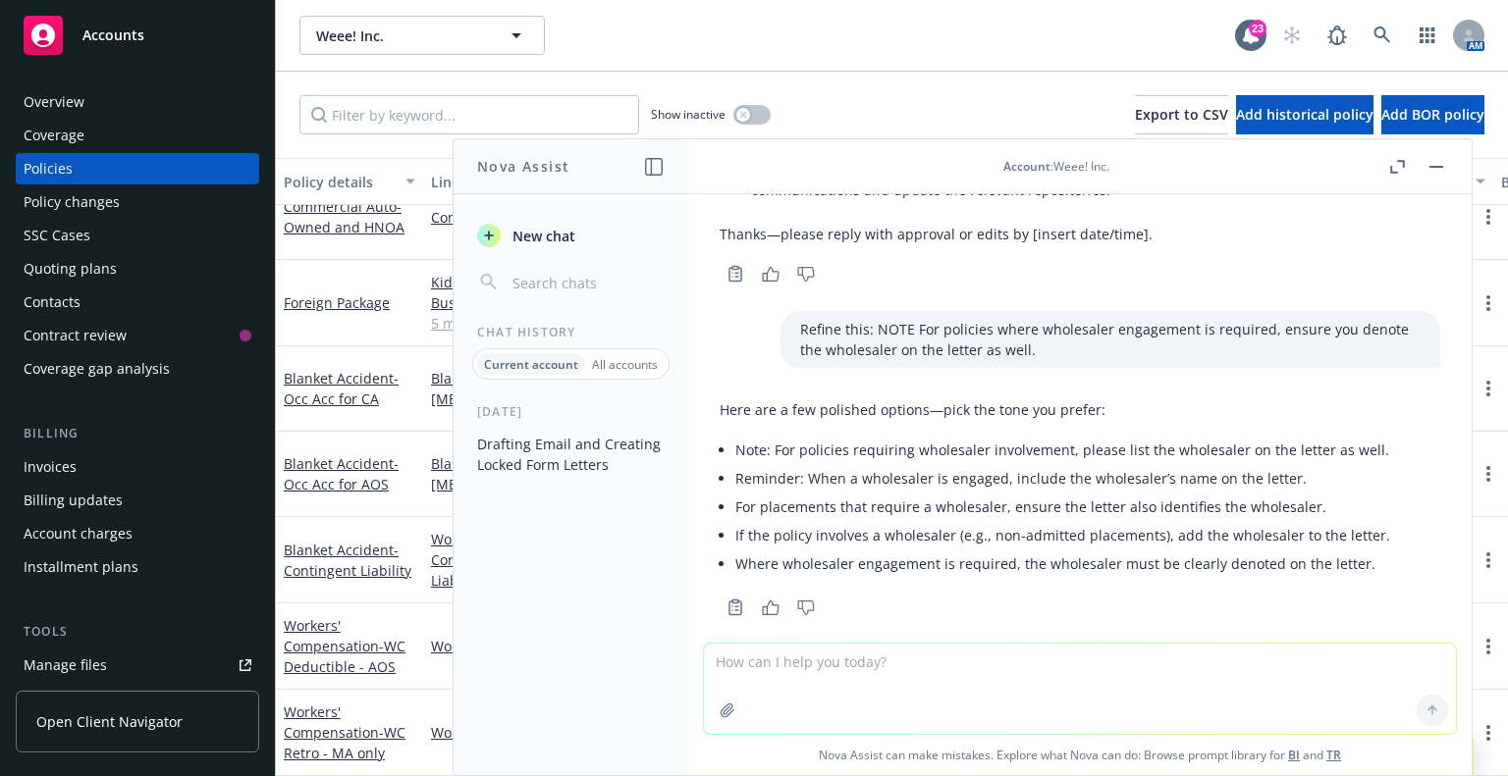
scroll to position [3153, 0]
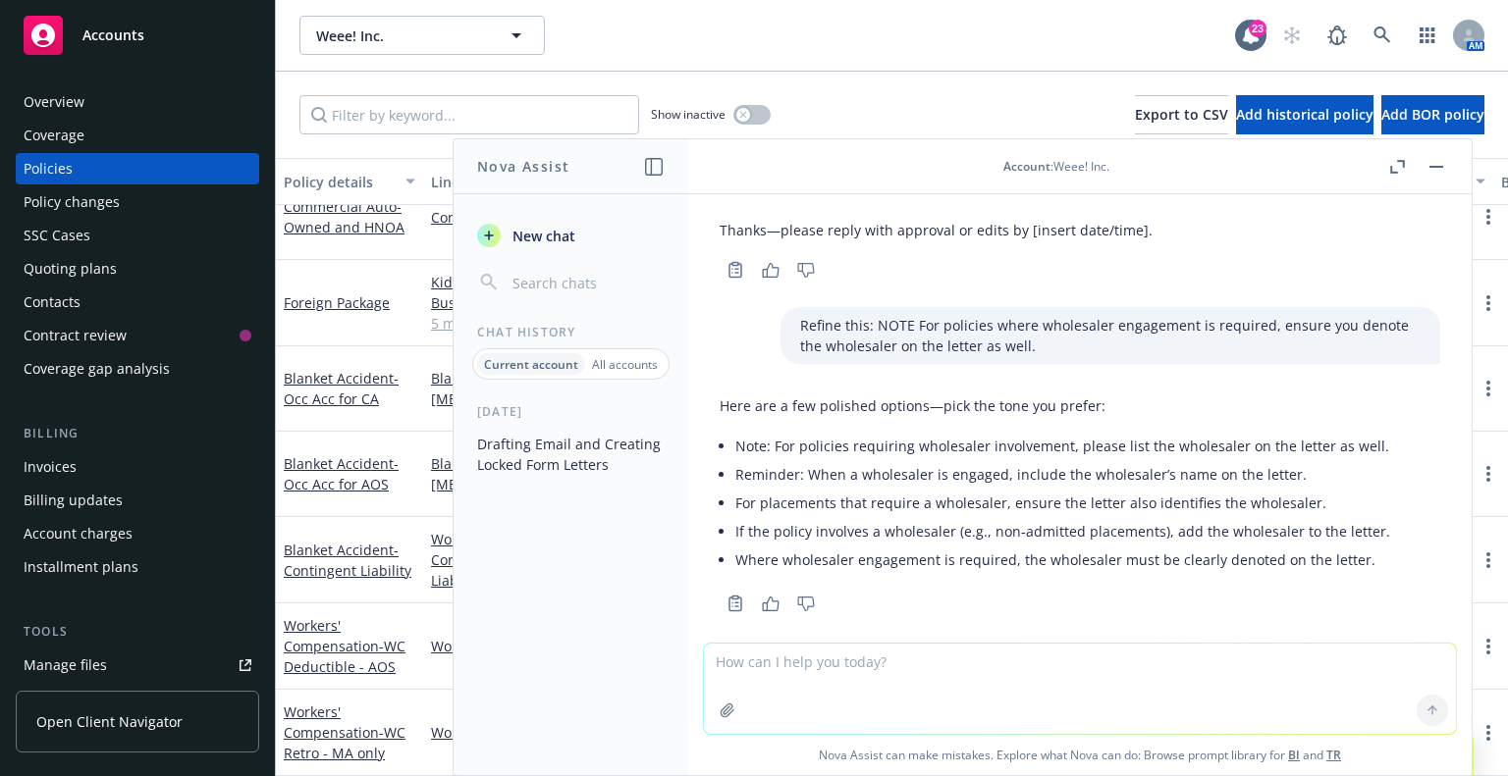
click at [953, 685] on textarea at bounding box center [1080, 689] width 752 height 90
click at [829, 562] on div "Here are a few polished options—pick the tone you prefer: Note: For policies re…" at bounding box center [1080, 503] width 720 height 230
click at [729, 722] on button "button" at bounding box center [727, 710] width 31 height 31
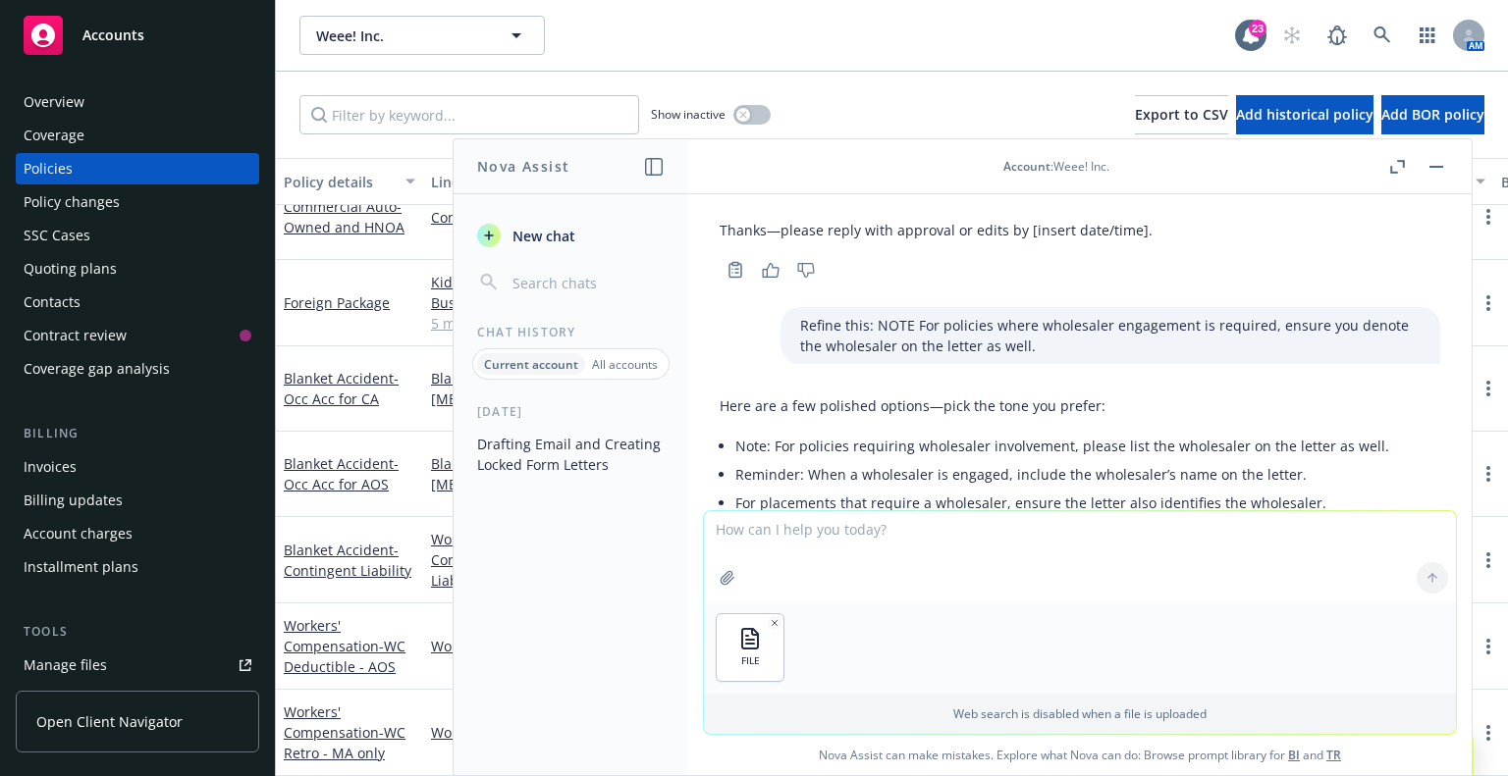
click at [1024, 533] on textarea at bounding box center [1080, 556] width 752 height 90
type textarea "p"
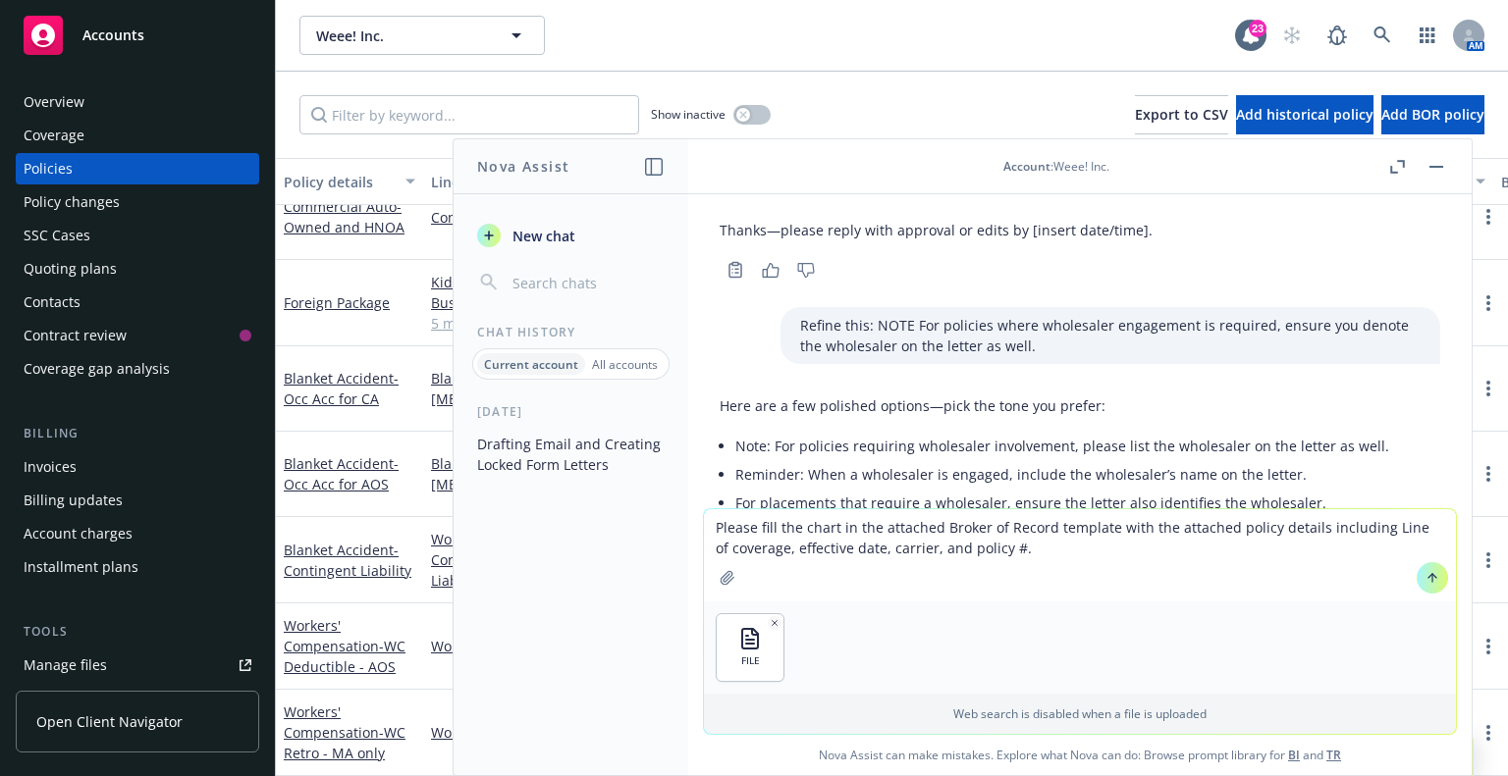
type textarea "Please fill the chart in the attached Broker of Record template with the attach…"
click at [1428, 574] on icon at bounding box center [1432, 576] width 8 height 4
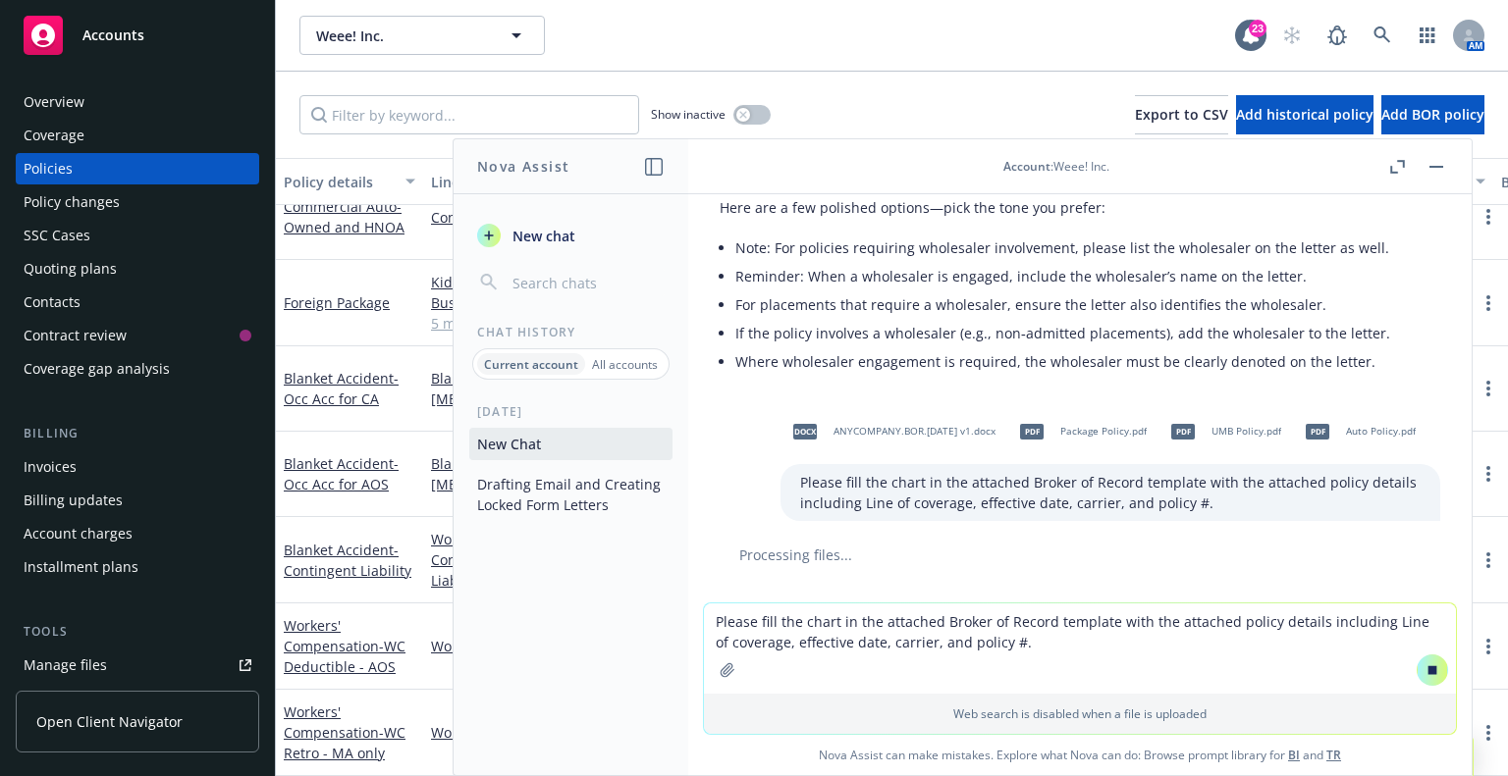
scroll to position [3256, 0]
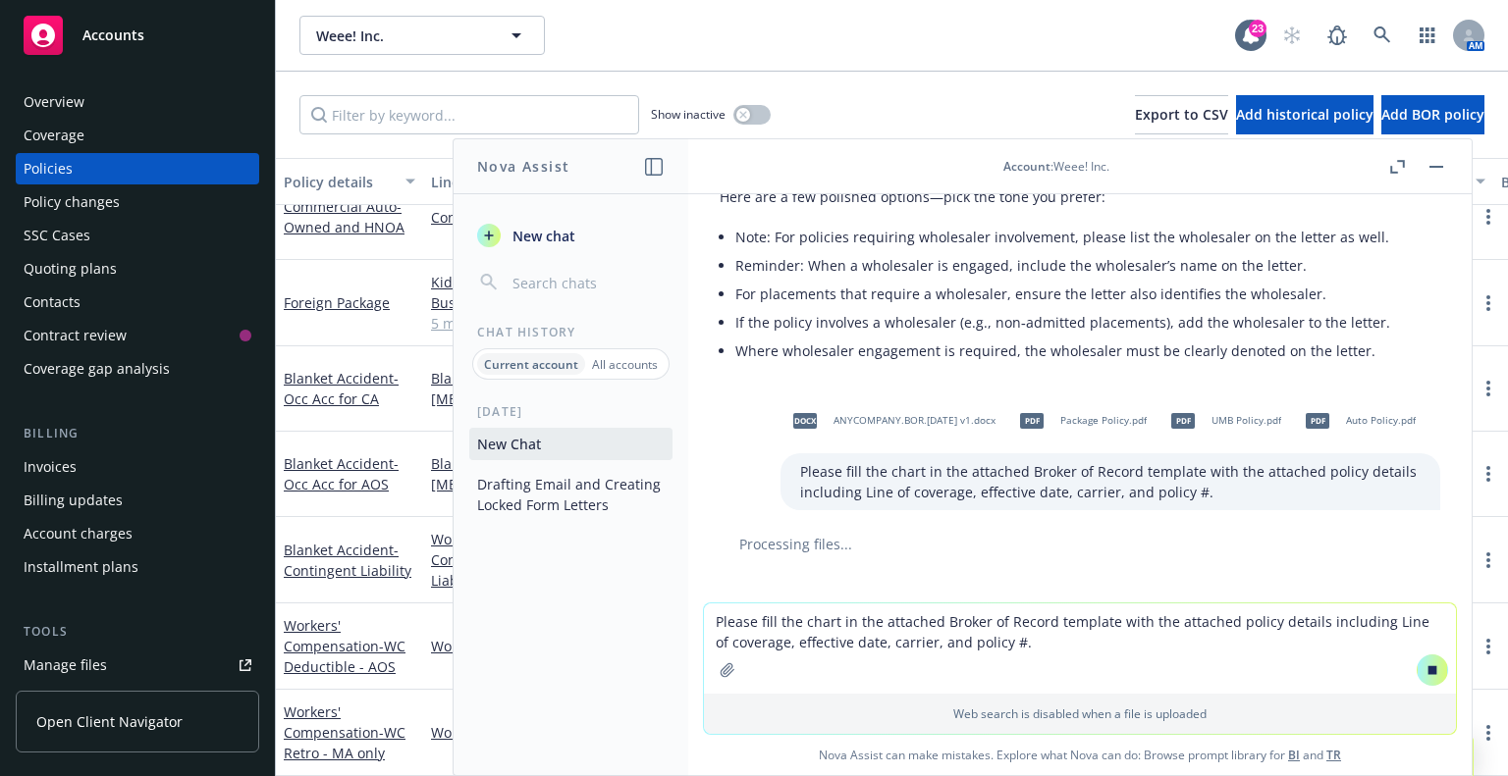
click at [1104, 631] on textarea "Please fill the chart in the attached Broker of Record template with the attach…" at bounding box center [1080, 649] width 752 height 90
click at [1418, 669] on button at bounding box center [1431, 670] width 31 height 31
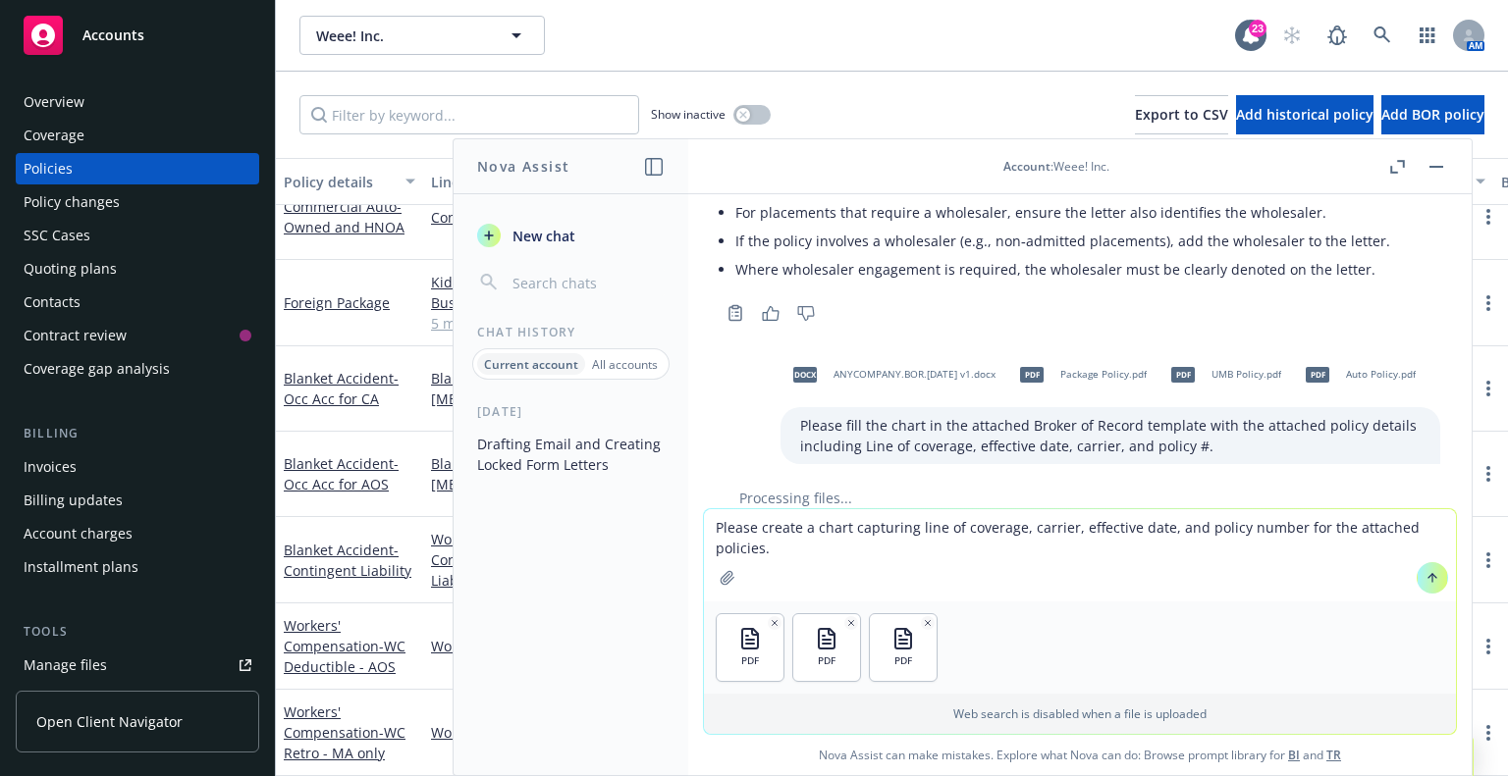
click at [823, 528] on textarea "Please create a chart capturing line of coverage, carrier, effective date, and …" at bounding box center [1080, 555] width 752 height 92
click at [807, 530] on textarea "Please create a chart capturing line of coverage, carrier, effective date, and …" at bounding box center [1080, 555] width 752 height 92
click at [803, 533] on textarea "Please create a chart capturing line of coverage, carrier, effective date, and …" at bounding box center [1080, 555] width 752 height 92
type textarea "Please create a chart capturing line of coverage, carrier, effective date, and …"
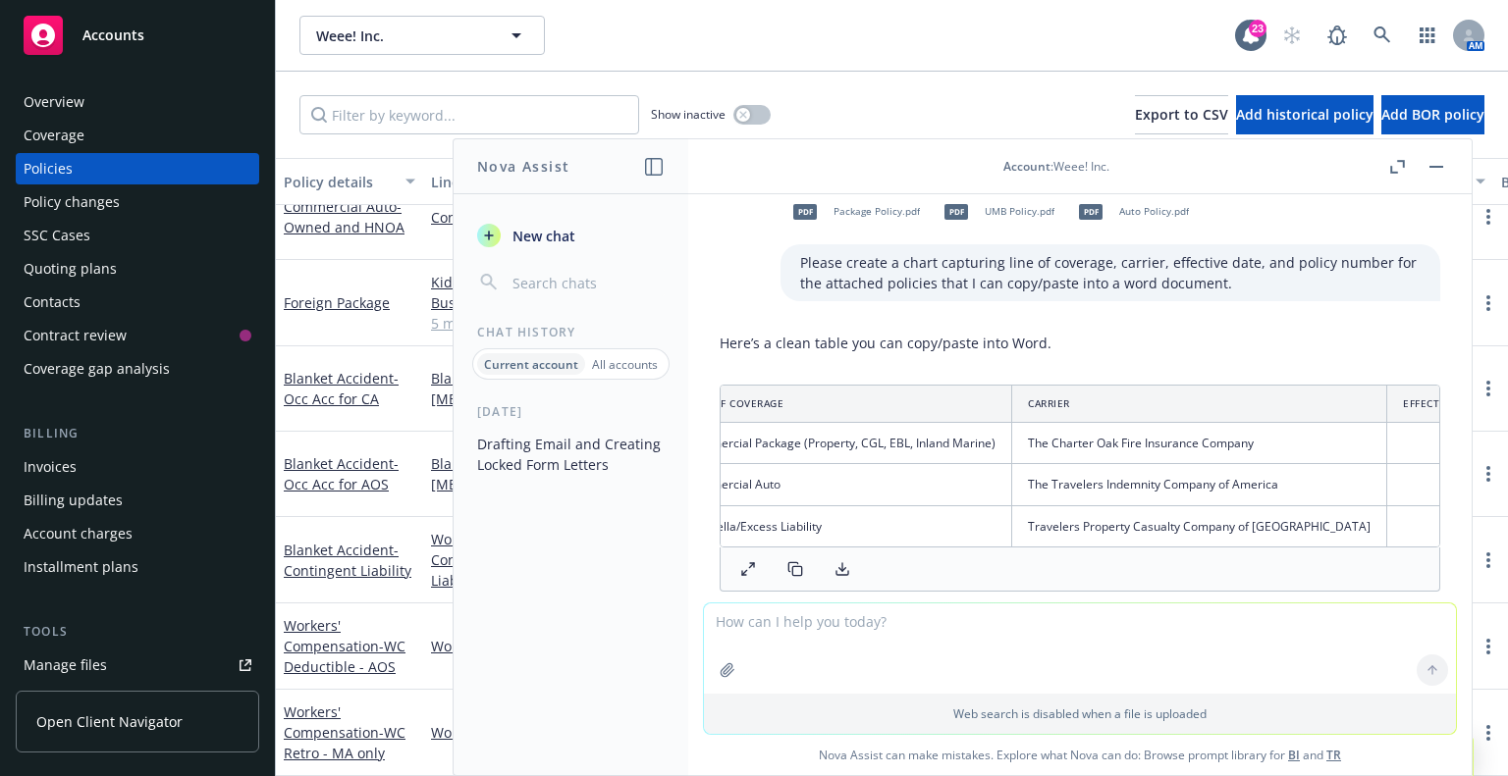
scroll to position [0, 0]
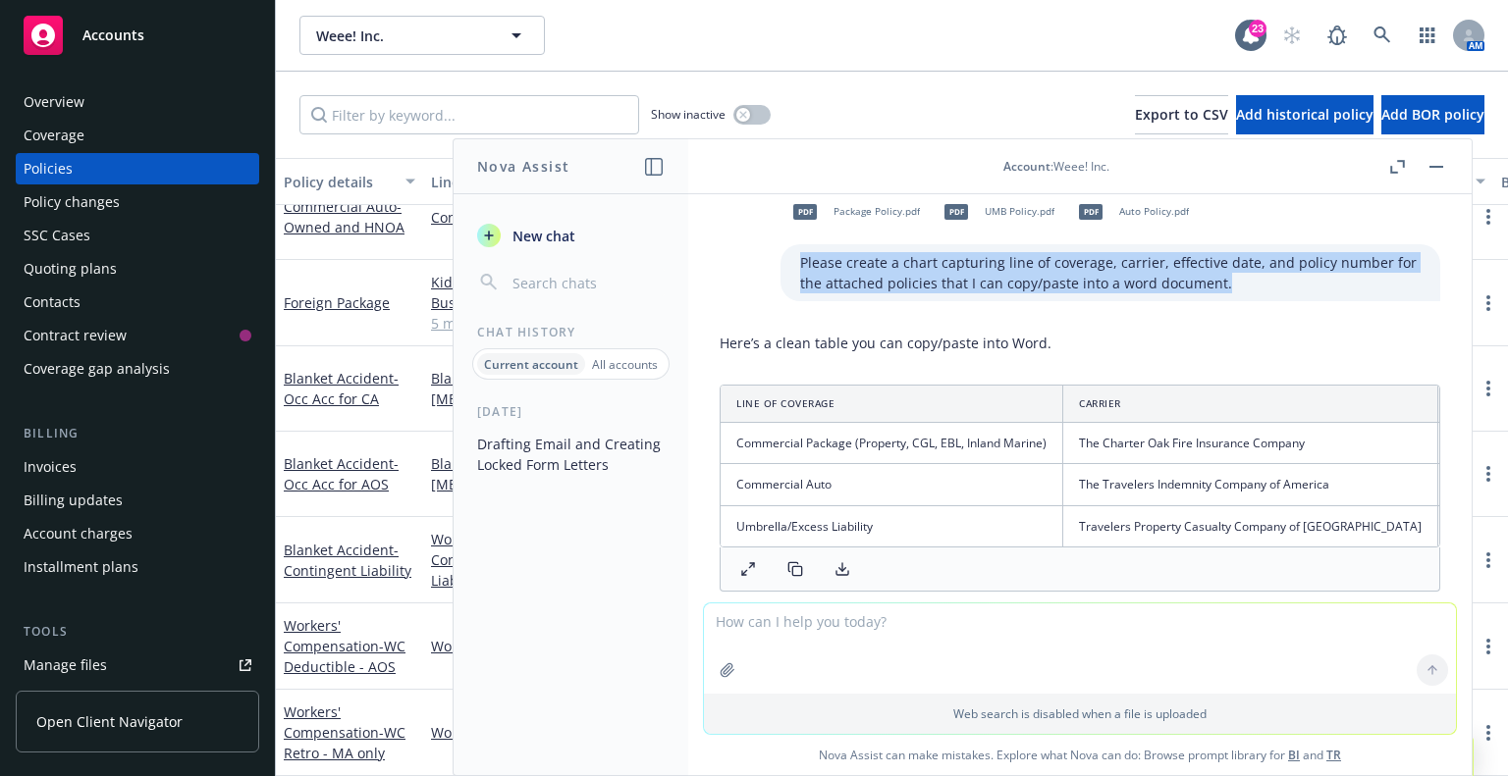
drag, startPoint x: 770, startPoint y: 243, endPoint x: 1224, endPoint y: 273, distance: 455.4
click at [1224, 273] on div "Please create a chart capturing line of coverage, carrier, effective date, and …" at bounding box center [1110, 272] width 660 height 57
copy p "Please create a chart capturing line of coverage, carrier, effective date, and …"
click at [856, 265] on p "Please create a chart capturing line of coverage, carrier, effective date, and …" at bounding box center [1110, 272] width 620 height 41
drag, startPoint x: 1186, startPoint y: 266, endPoint x: 766, endPoint y: 235, distance: 421.3
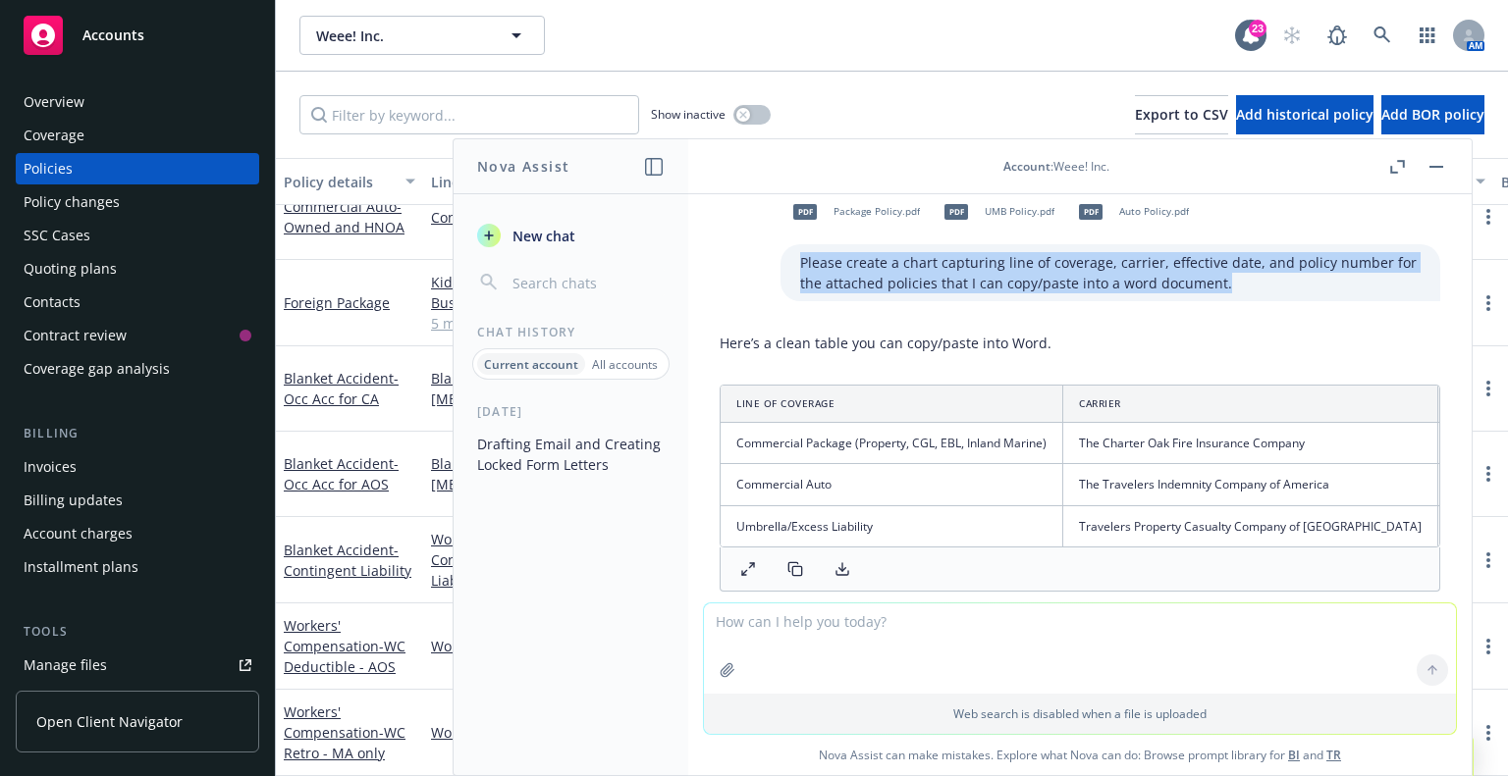
click at [780, 244] on div "Please create a chart capturing line of coverage, carrier, effective date, and …" at bounding box center [1110, 272] width 660 height 57
copy p "Please create a chart capturing line of coverage, carrier, effective date, and …"
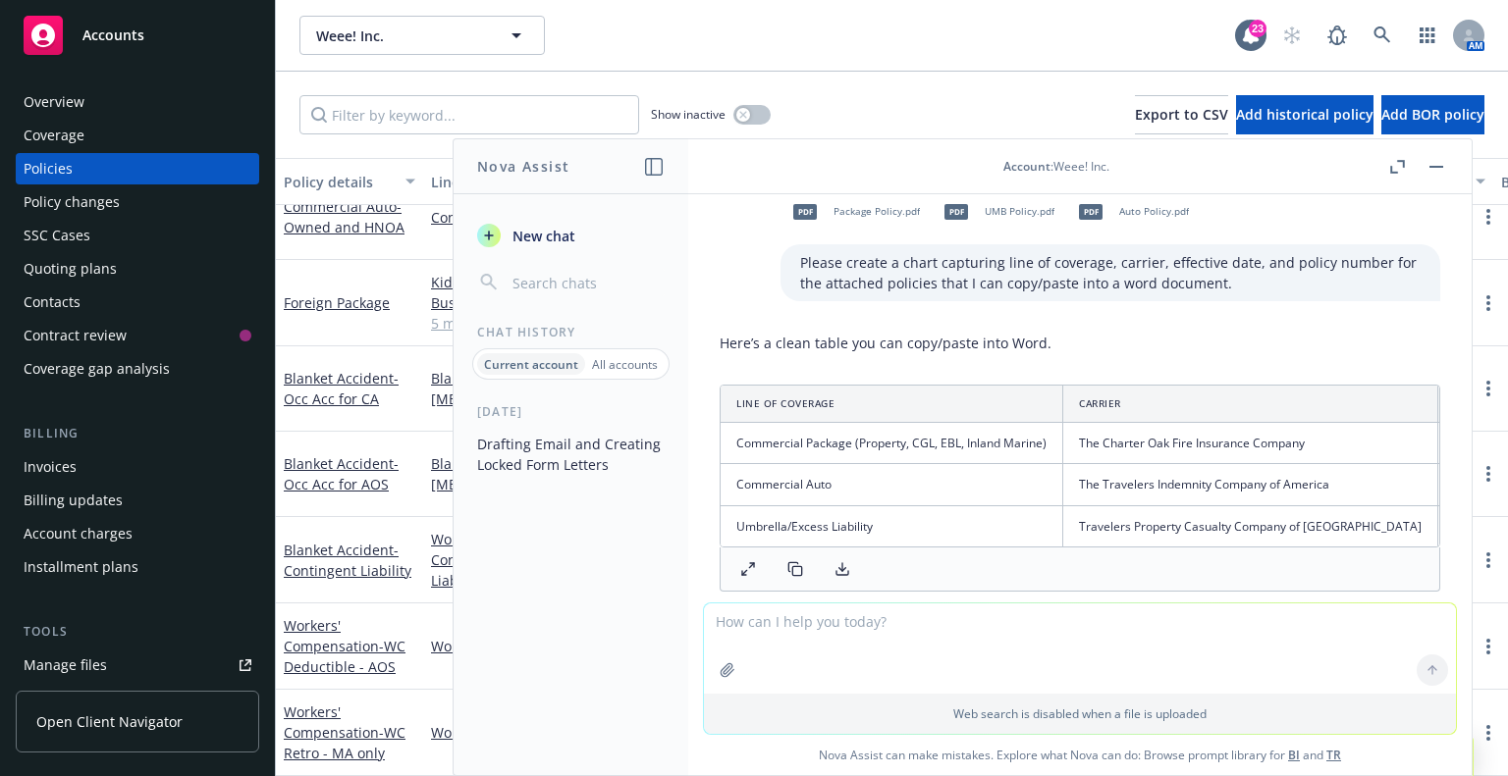
click at [825, 614] on textarea at bounding box center [1080, 649] width 752 height 90
type textarea "Refine the chart to also include expiration date."
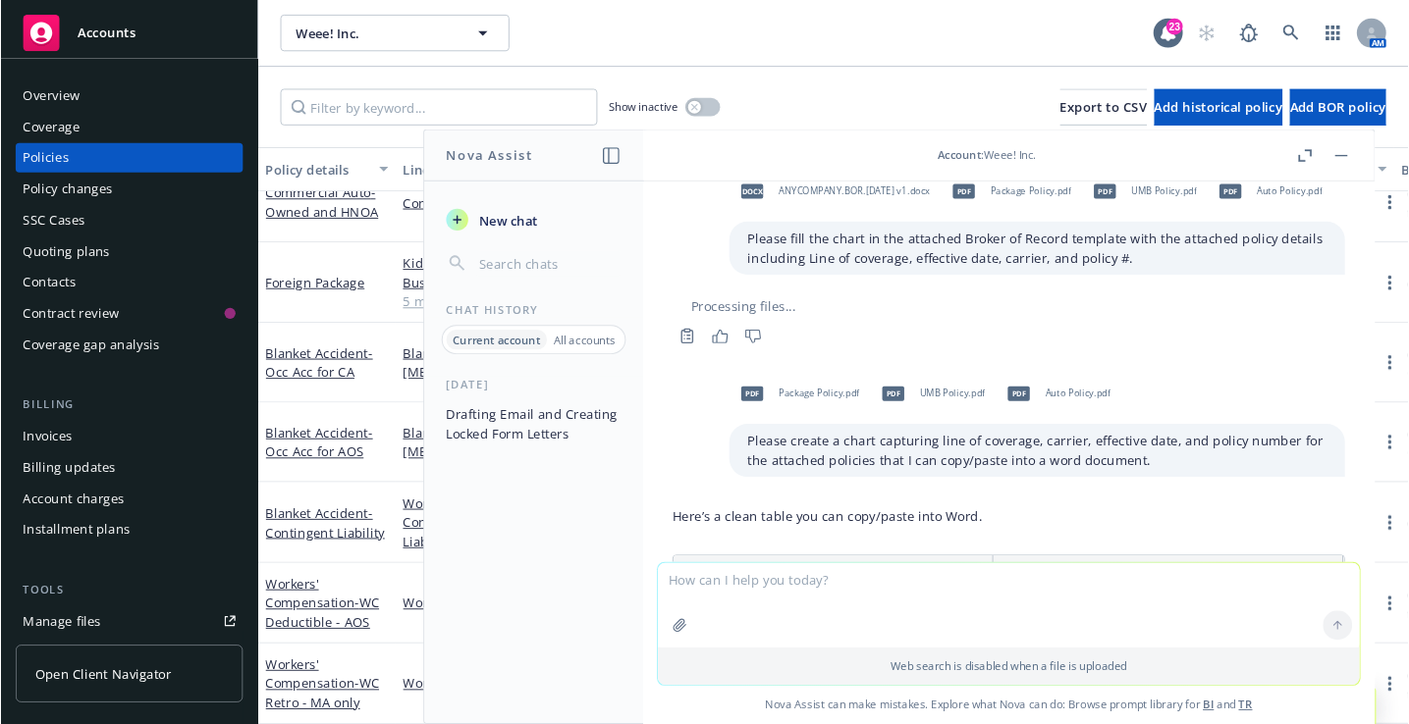
scroll to position [3591, 0]
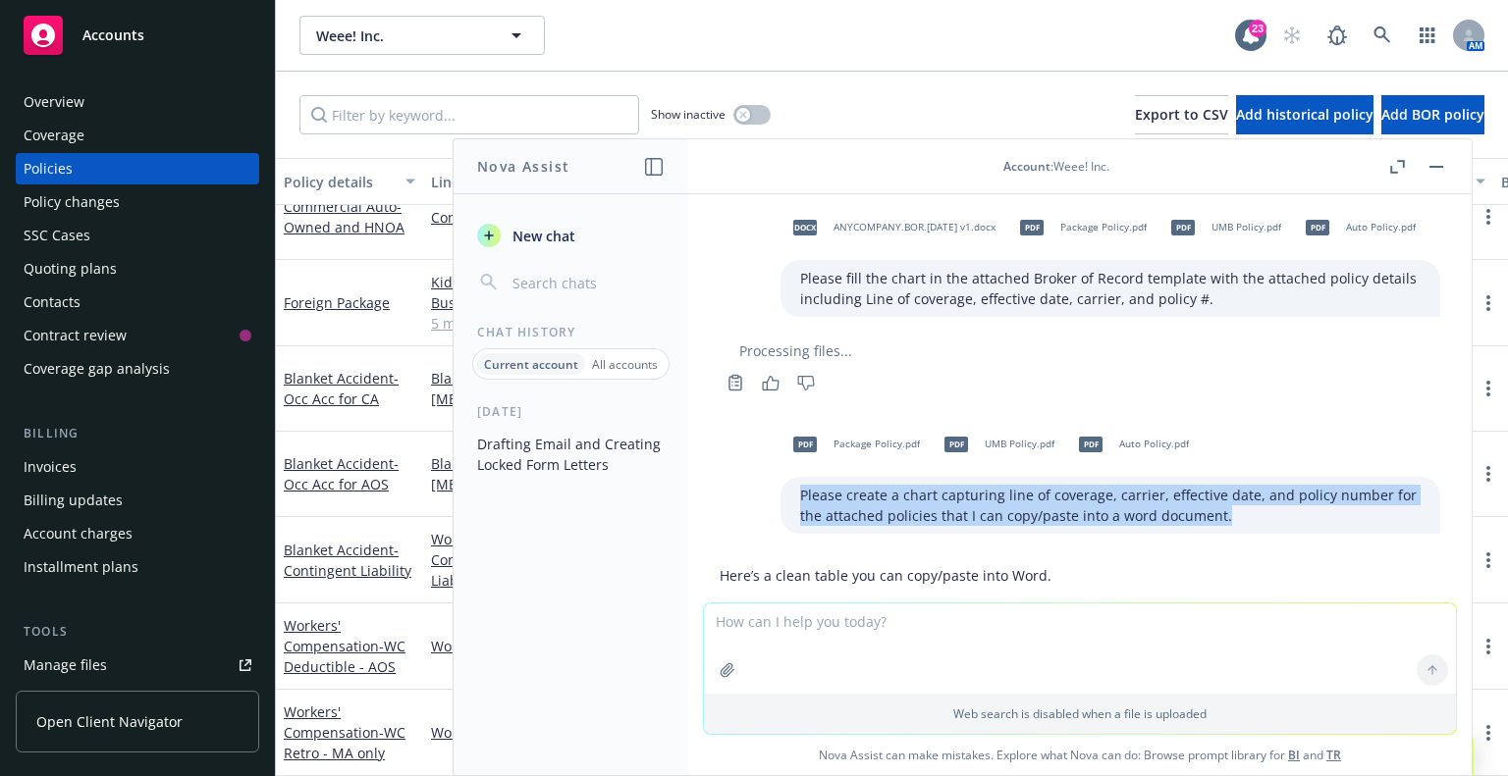
drag, startPoint x: 770, startPoint y: 469, endPoint x: 1181, endPoint y: 490, distance: 411.8
click at [1181, 490] on p "Please create a chart capturing line of coverage, carrier, effective date, and …" at bounding box center [1110, 505] width 620 height 41
copy p "Please create a chart capturing line of coverage, carrier, effective date, and …"
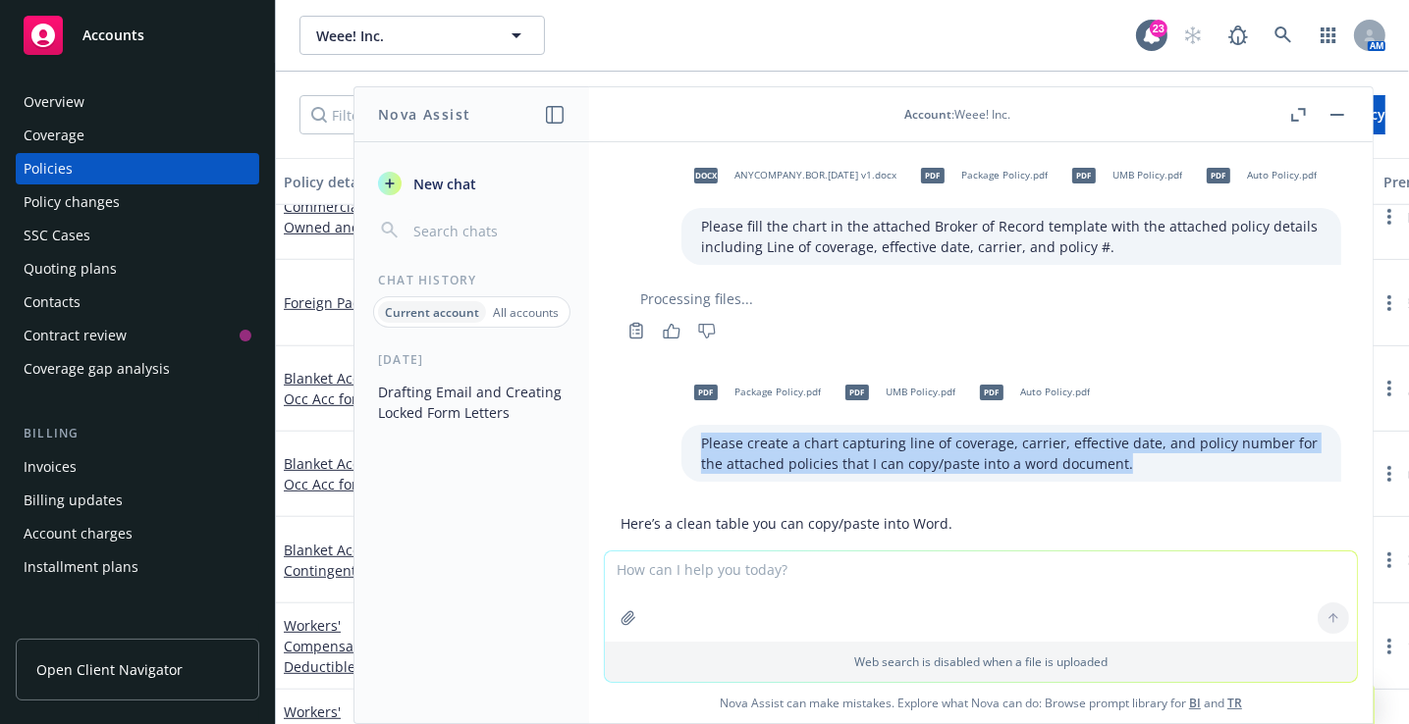
click at [966, 596] on textarea at bounding box center [981, 597] width 752 height 90
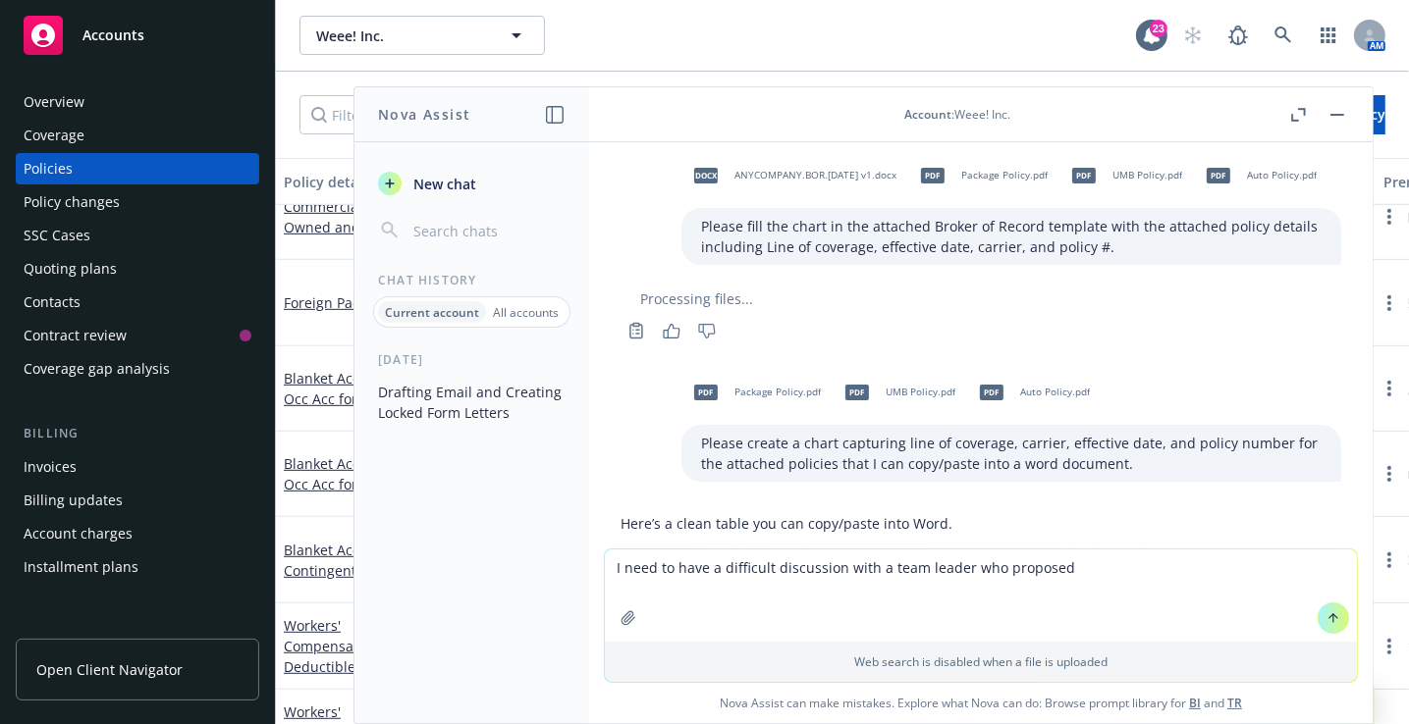
click at [357, 633] on div "[DATE] Drafting Email and Creating Locked Form Letters" at bounding box center [471, 537] width 235 height 372
drag, startPoint x: 1039, startPoint y: 568, endPoint x: 1049, endPoint y: 567, distance: 9.9
click at [1039, 567] on textarea "I need to have a difficult discussion with a team leader who proposed" at bounding box center [981, 596] width 752 height 92
click at [1061, 563] on textarea "I need to have a difficult discussion with a team leader who proposed" at bounding box center [981, 596] width 752 height 92
click at [1080, 572] on textarea "I need to have a difficult discussion with a team leader who proposed" at bounding box center [981, 596] width 752 height 92
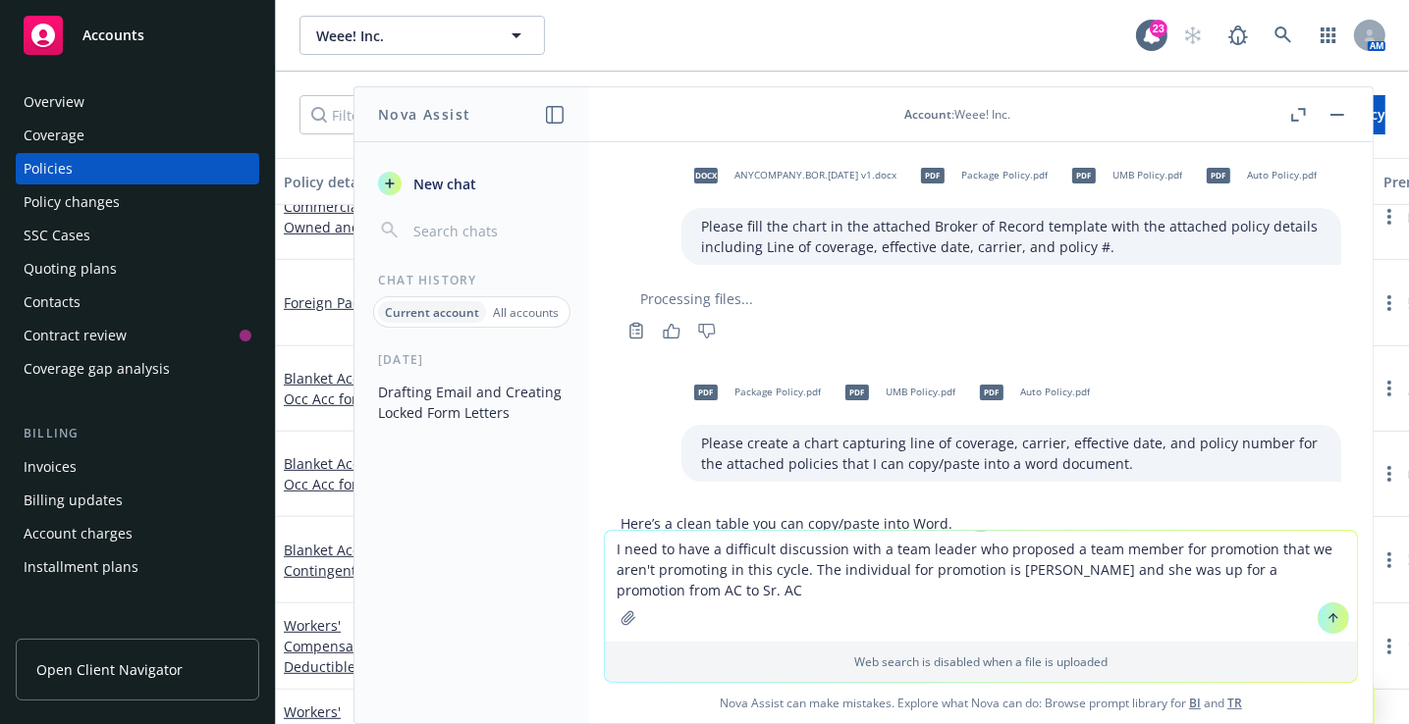
click at [370, 529] on div "[DATE] Drafting Email and Creating Locked Form Letters" at bounding box center [471, 537] width 235 height 372
click at [946, 594] on textarea "I need to have a difficult discussion with a team leader who proposed a team me…" at bounding box center [981, 586] width 752 height 111
type textarea "I need to have a difficult discussion with a team leader who proposed a team me…"
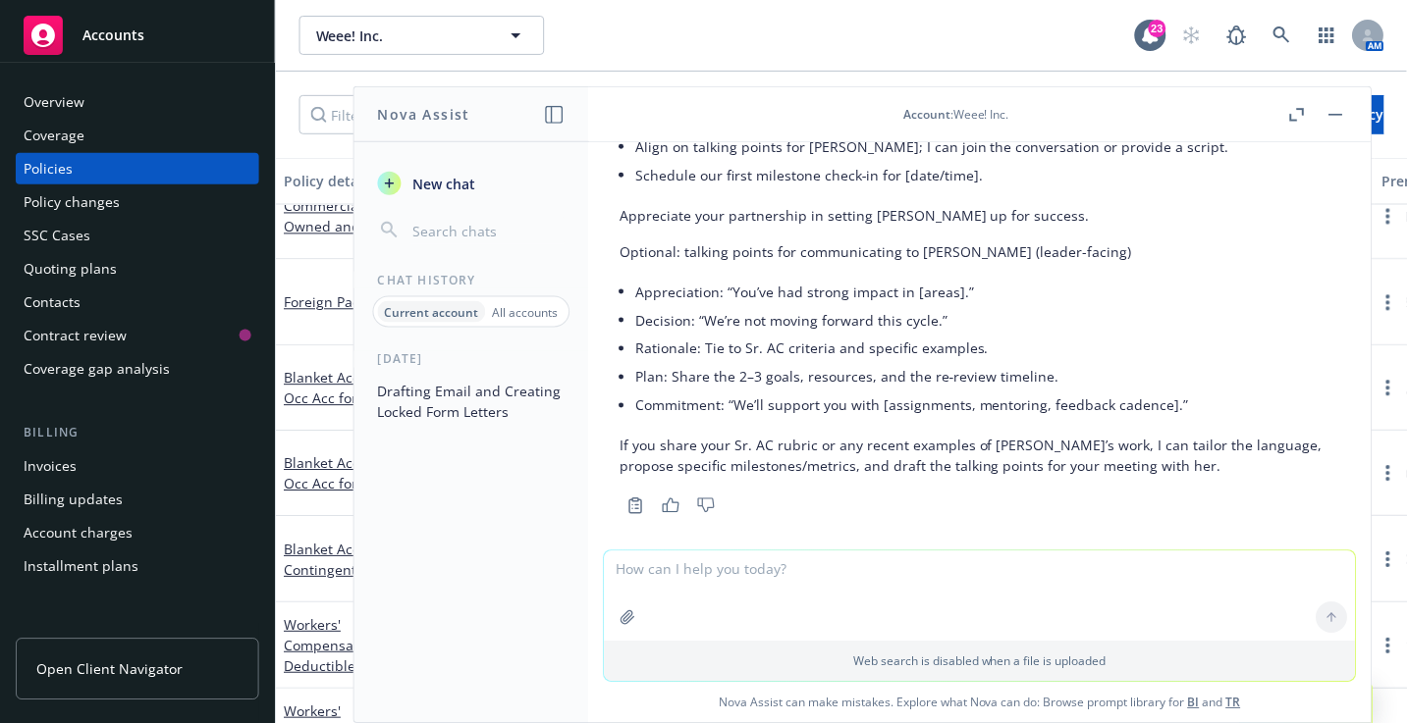
scroll to position [7429, 0]
click at [508, 585] on div "[DATE] Drafting Email and Creating Locked Form Letters" at bounding box center [471, 537] width 235 height 372
